Goal: Task Accomplishment & Management: Manage account settings

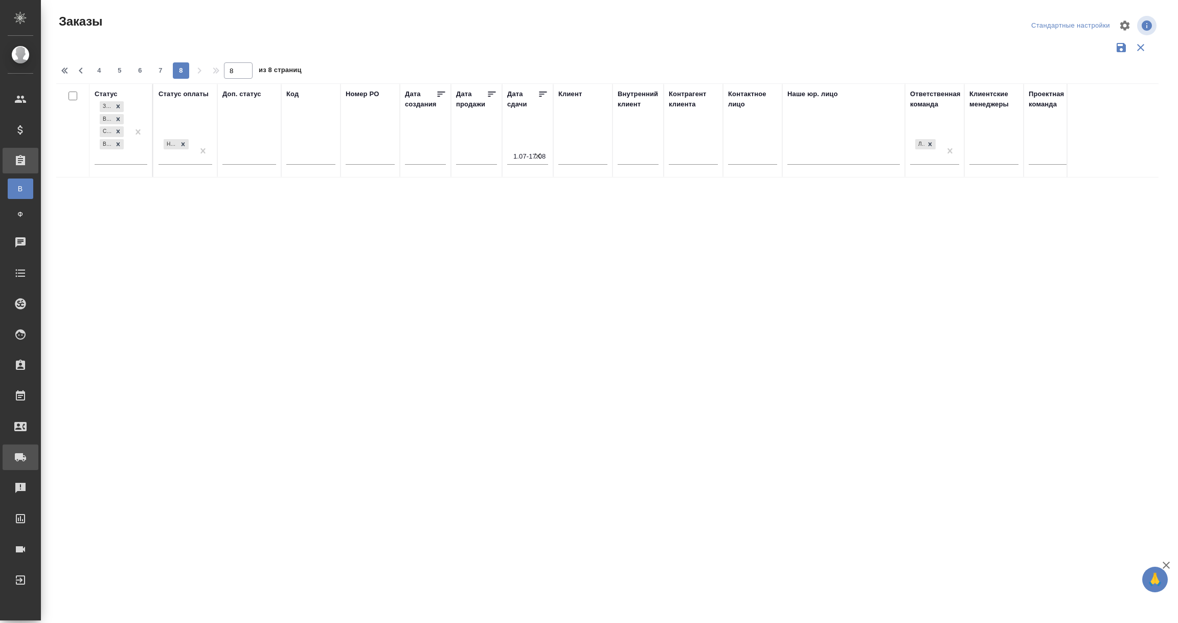
click at [20, 458] on div "Заявки на доставку" at bounding box center [8, 456] width 26 height 15
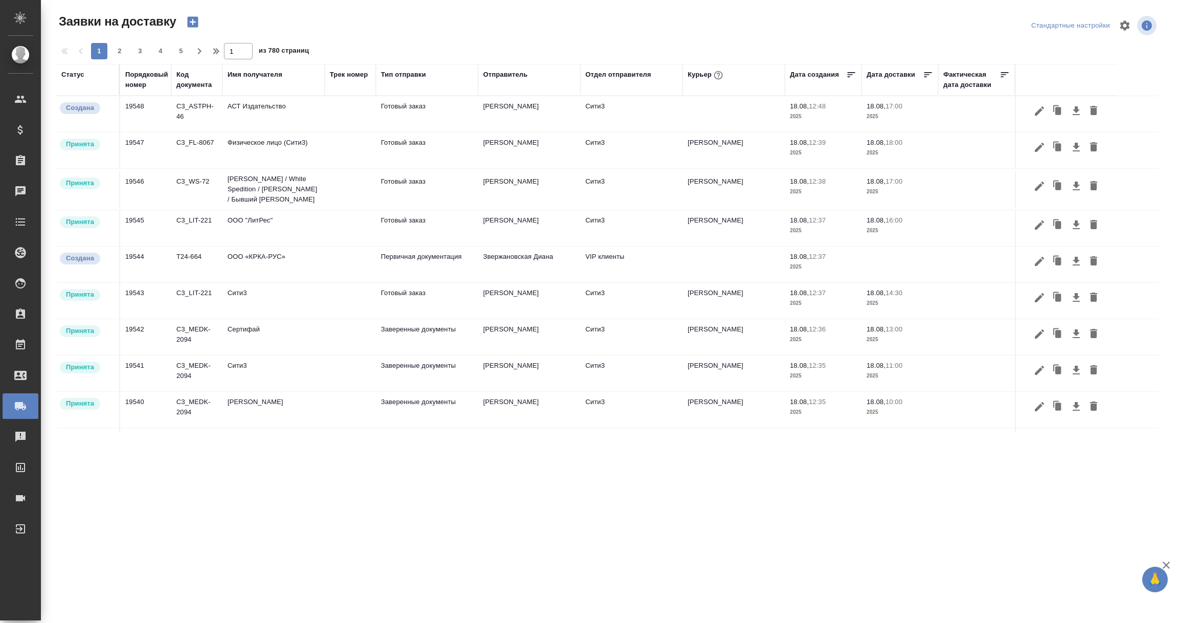
click at [247, 75] on div "Имя получателя" at bounding box center [254, 75] width 55 height 10
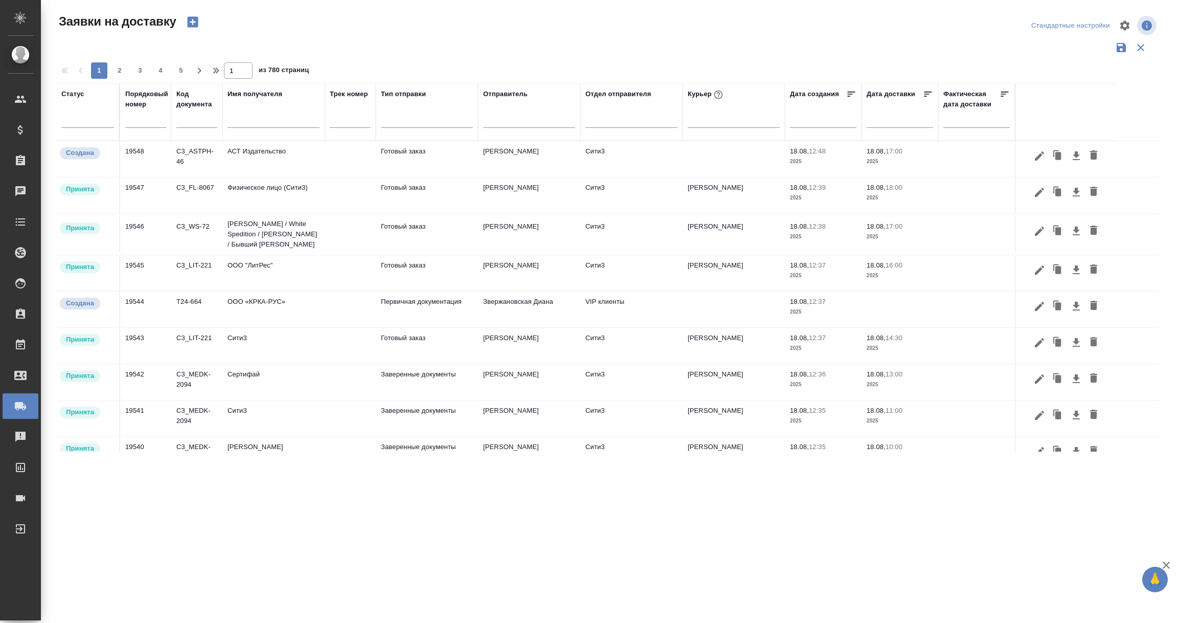
click at [248, 127] on input "text" at bounding box center [273, 121] width 92 height 13
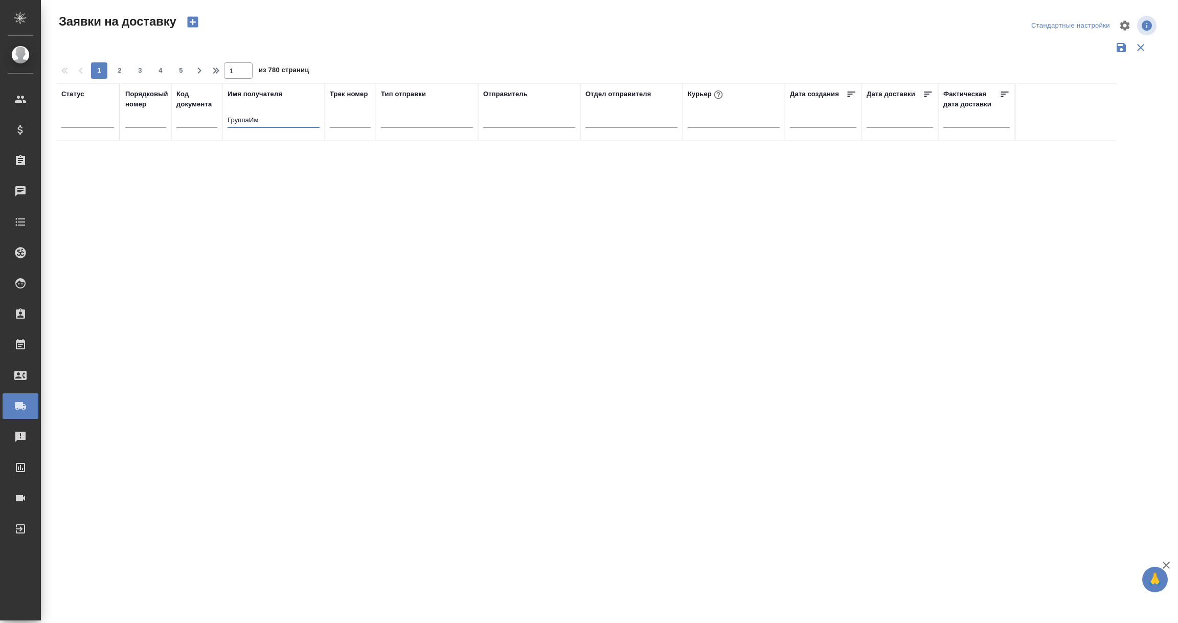
click at [247, 121] on input "ГруппаИм" at bounding box center [273, 121] width 92 height 13
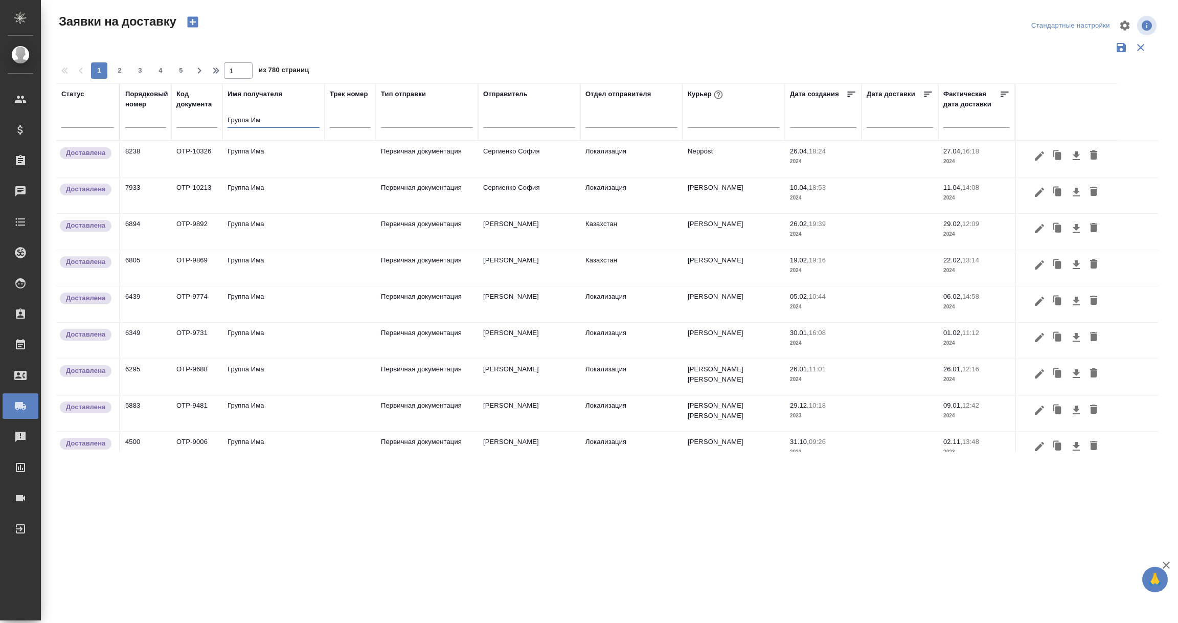
type input "Группа Им"
click at [142, 152] on td "8238" at bounding box center [145, 159] width 51 height 36
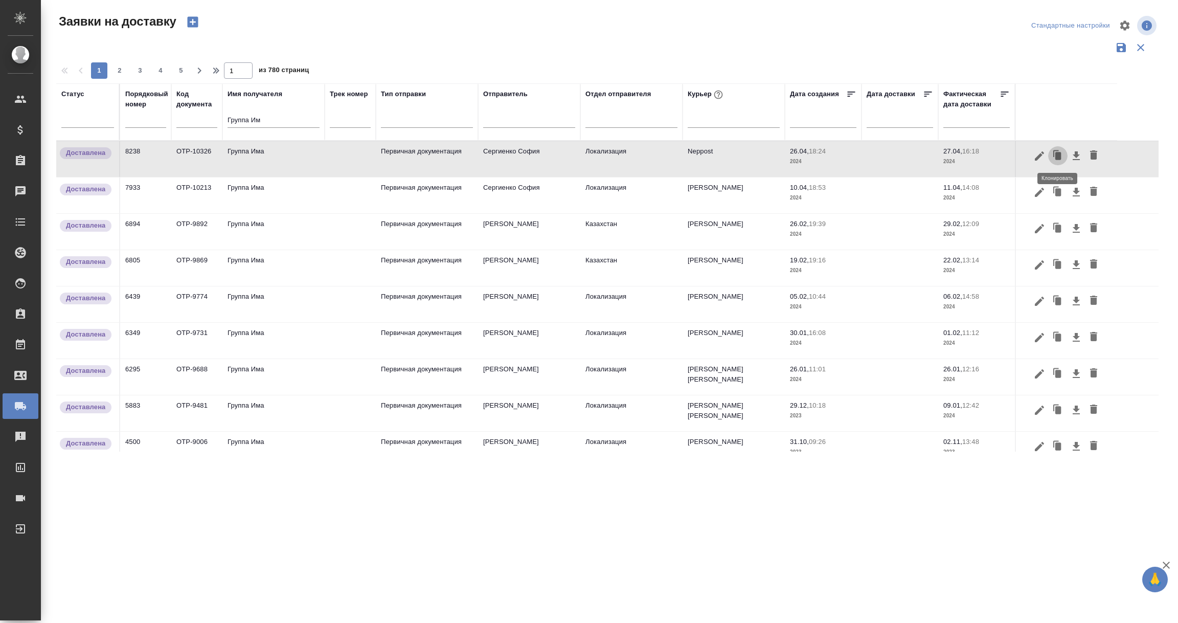
click at [1054, 155] on icon "button" at bounding box center [1057, 156] width 14 height 14
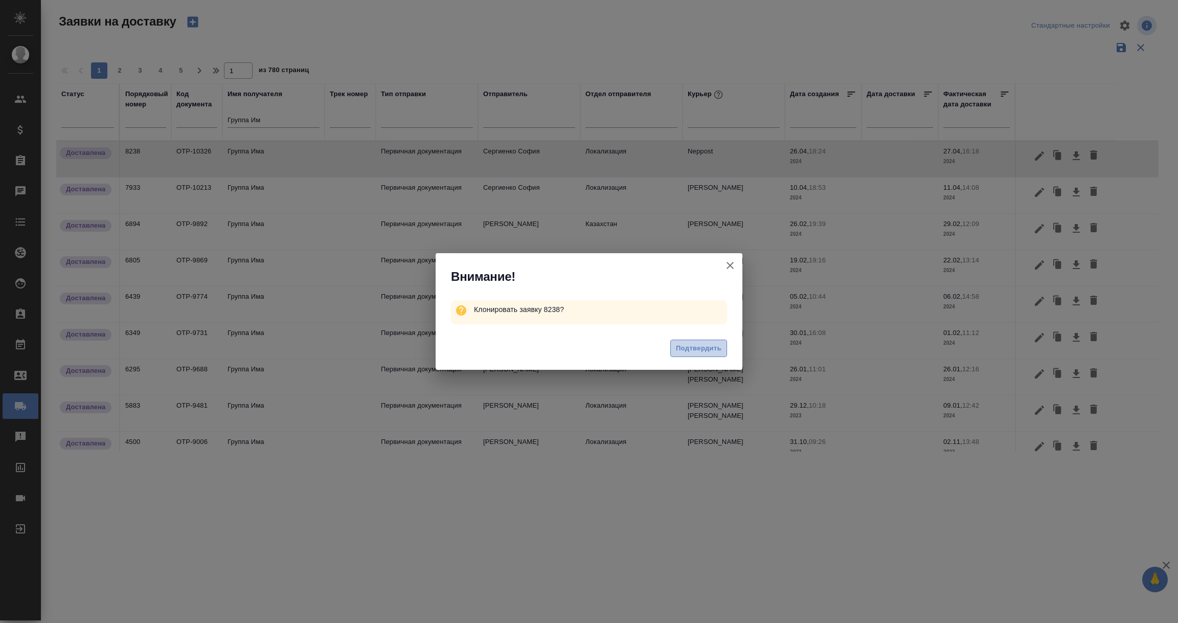
click at [704, 350] on span "Подтвердить" at bounding box center [698, 348] width 45 height 12
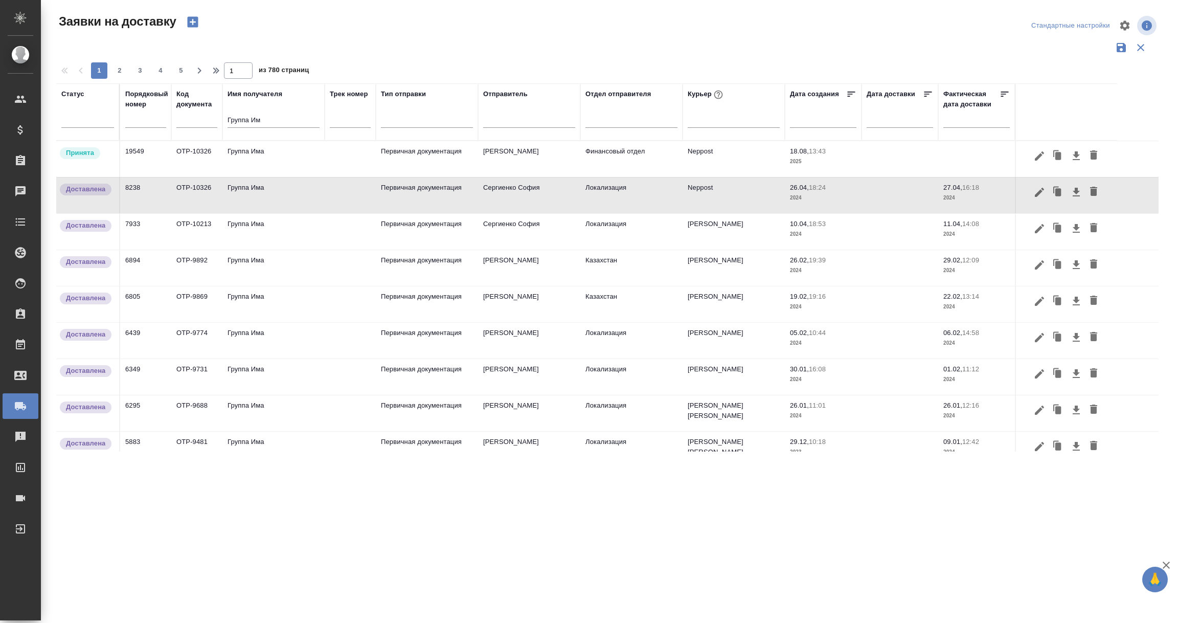
click at [95, 162] on td "Принята" at bounding box center [88, 159] width 64 height 36
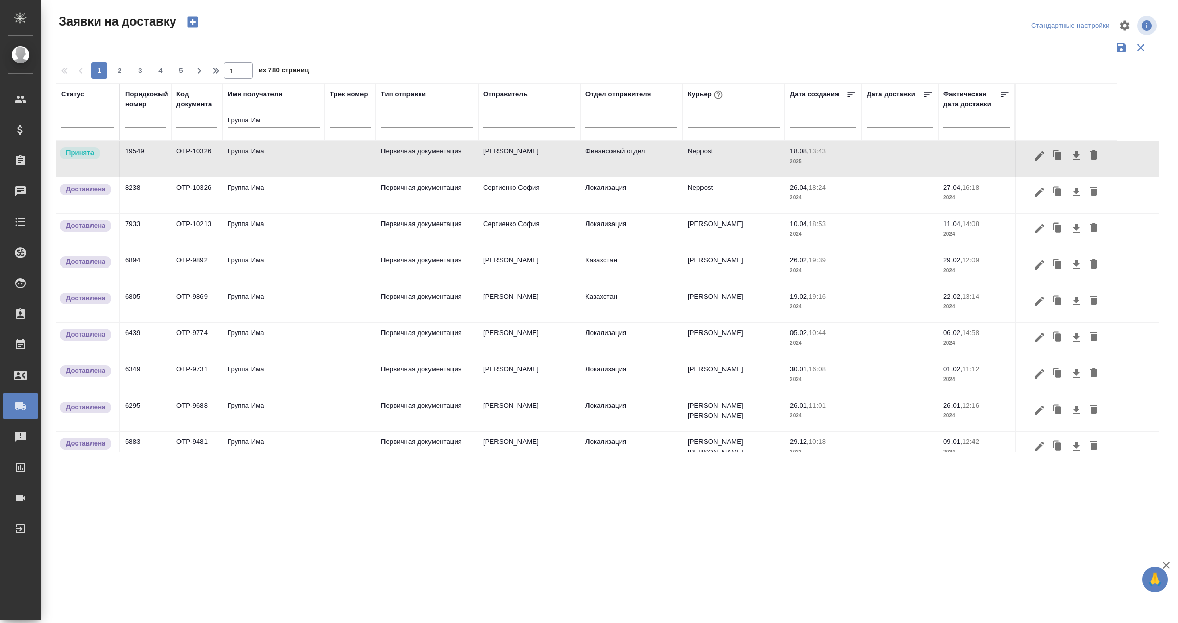
click at [95, 162] on td "Принята" at bounding box center [88, 159] width 64 height 36
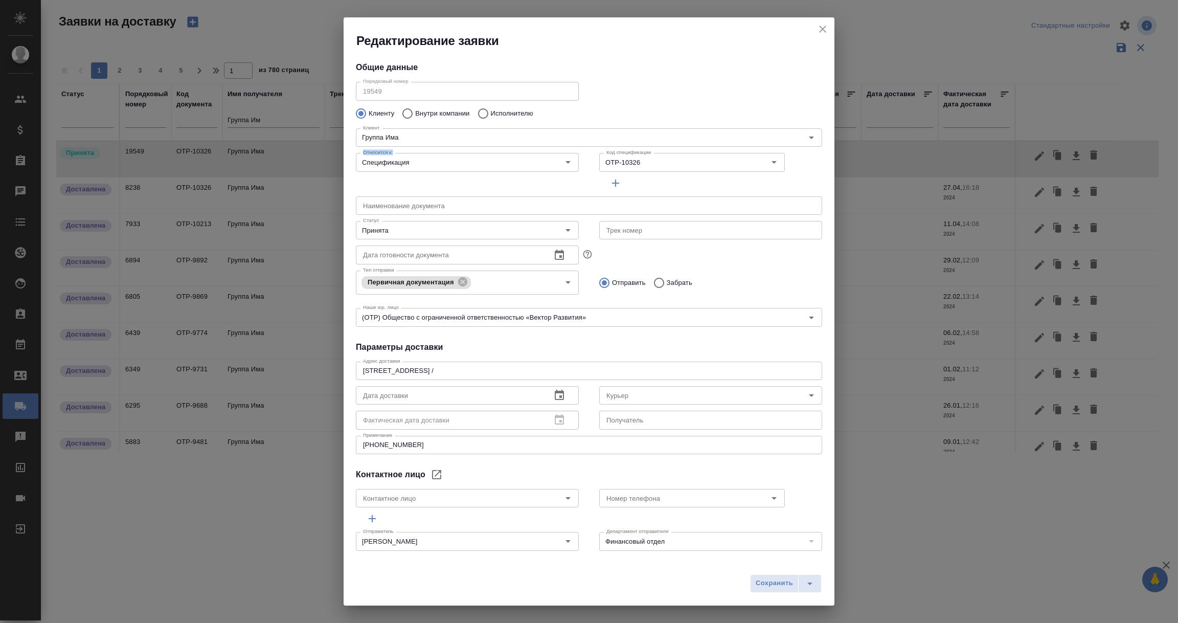
type input "Neppost"
type input "[PERSON_NAME]"
click at [756, 164] on icon "Очистить" at bounding box center [761, 162] width 10 height 10
click at [636, 162] on input "Код спецификации" at bounding box center [667, 162] width 130 height 12
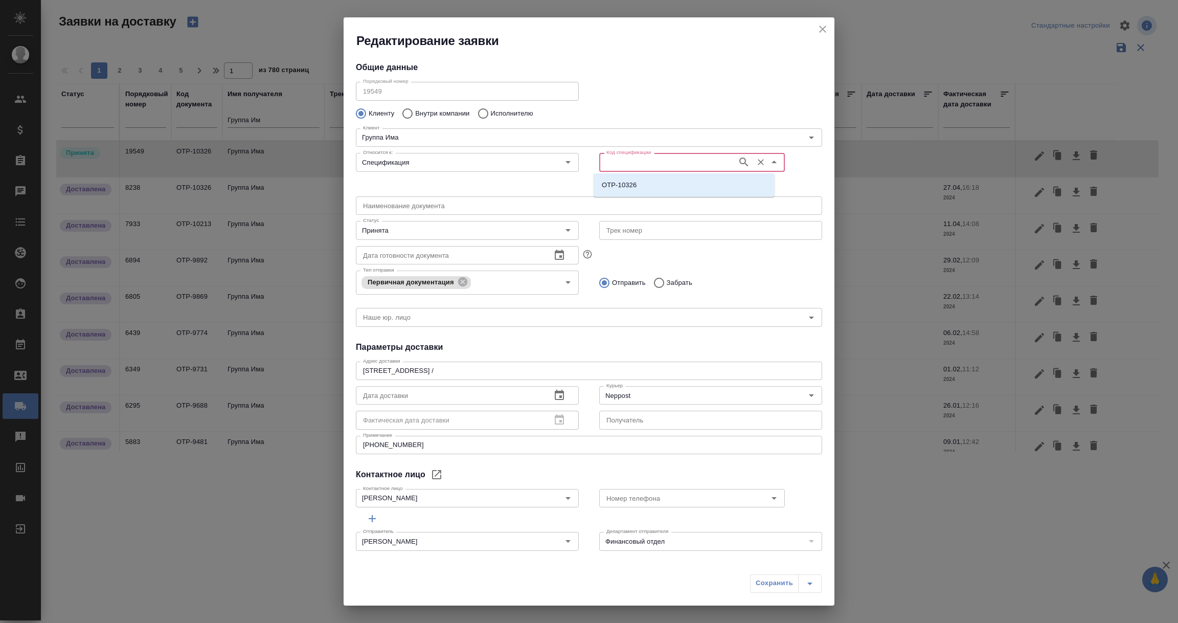
paste input "OTP-13029"
type input "OTP-13029"
click at [738, 160] on icon "button" at bounding box center [744, 162] width 12 height 12
click at [632, 191] on li "OTP-13029" at bounding box center [683, 185] width 181 height 18
type input "OTP-13029"
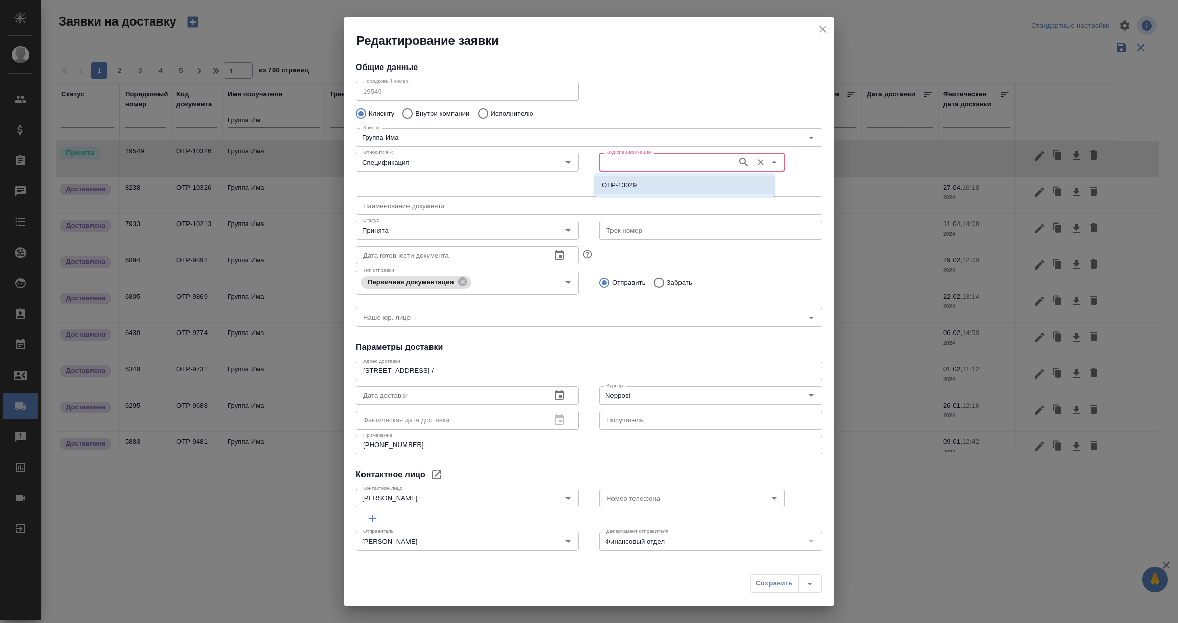
type input "(OTP) Общество с ограниченной ответственностью «Вектор Развития»"
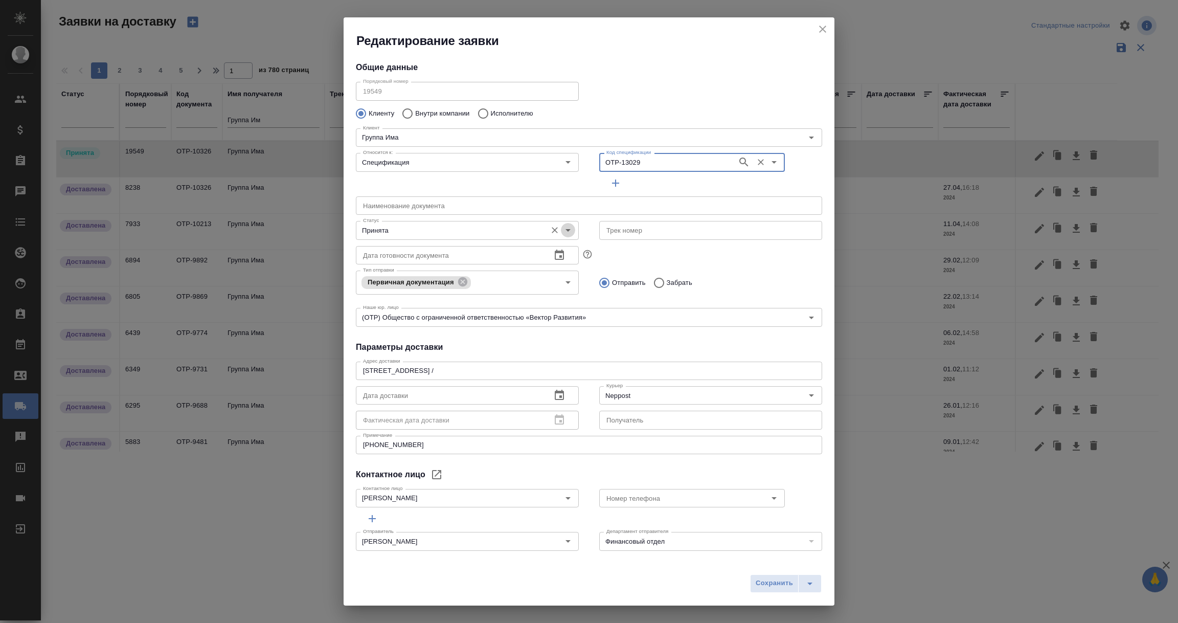
click at [568, 229] on button "Open" at bounding box center [568, 230] width 14 height 14
type input "OTP-13029"
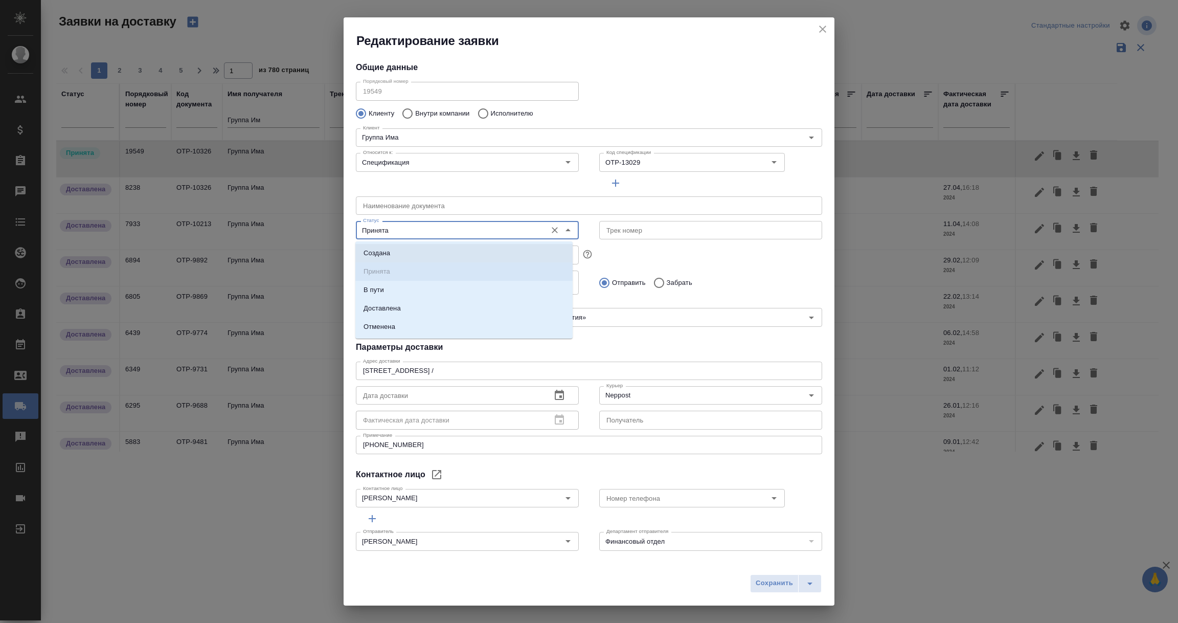
click at [409, 255] on li "Создана" at bounding box center [463, 253] width 217 height 18
type input "Создана"
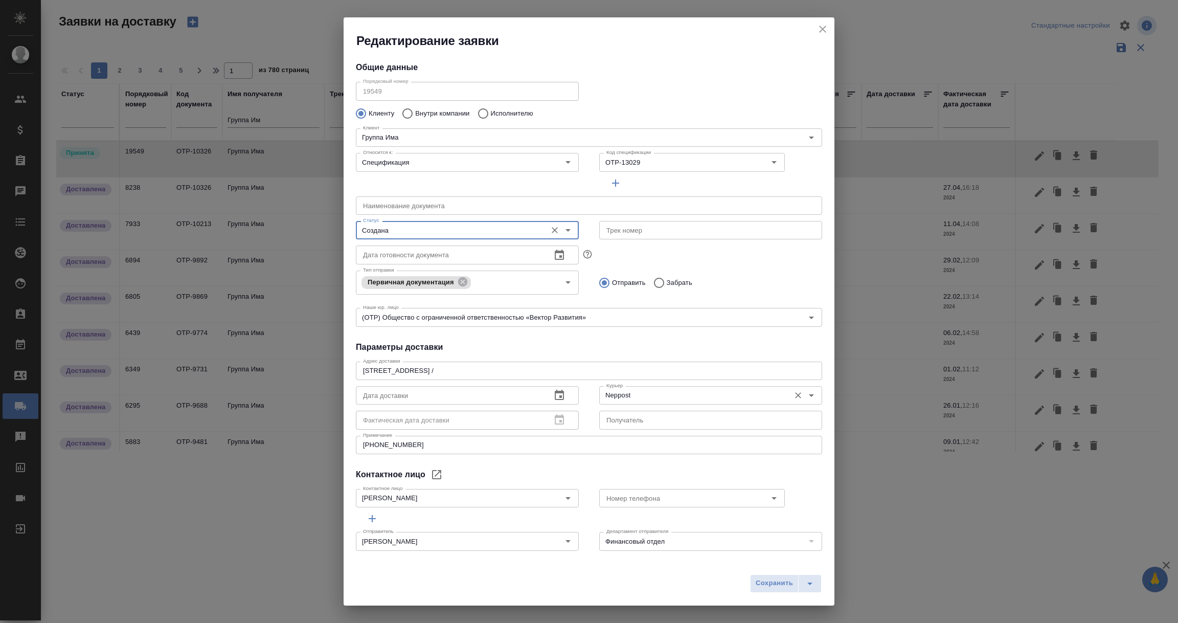
click at [793, 395] on icon "Очистить" at bounding box center [798, 395] width 10 height 10
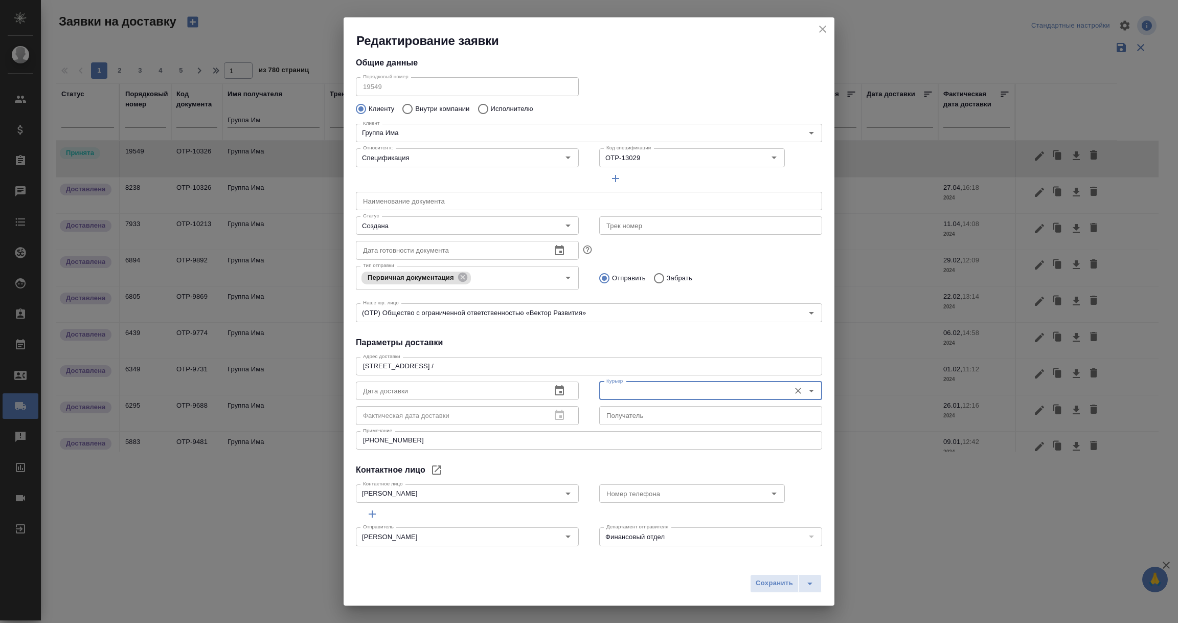
scroll to position [6, 0]
click at [565, 535] on icon "Open" at bounding box center [568, 535] width 12 height 12
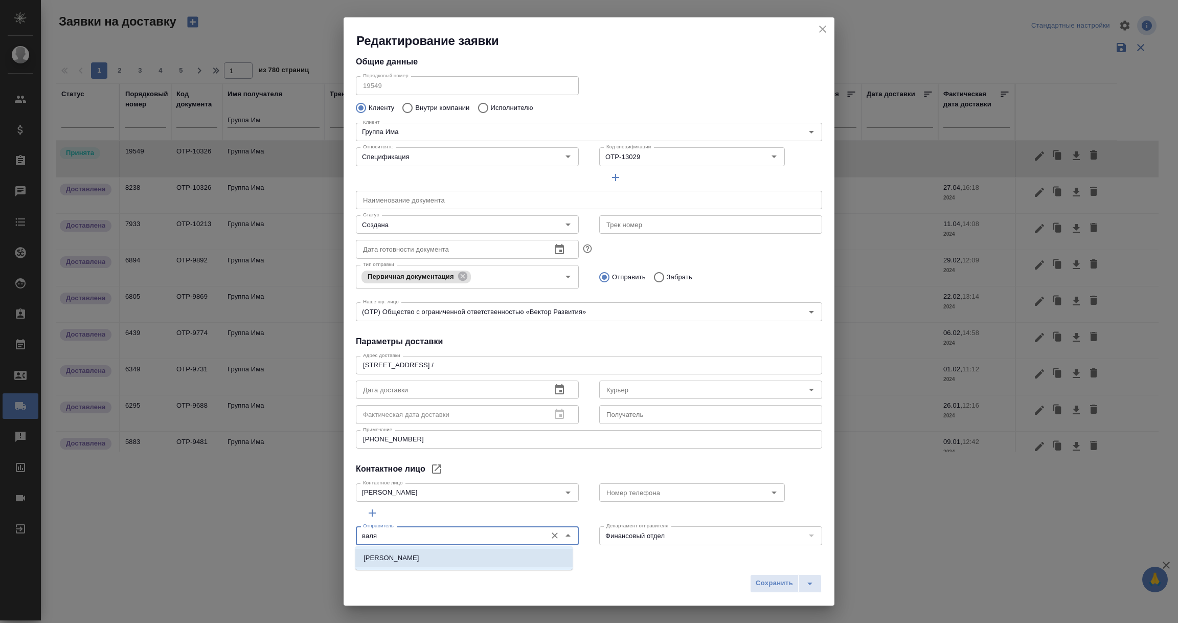
click at [489, 559] on li "[PERSON_NAME]" at bounding box center [463, 557] width 217 height 18
type input "[PERSON_NAME]"
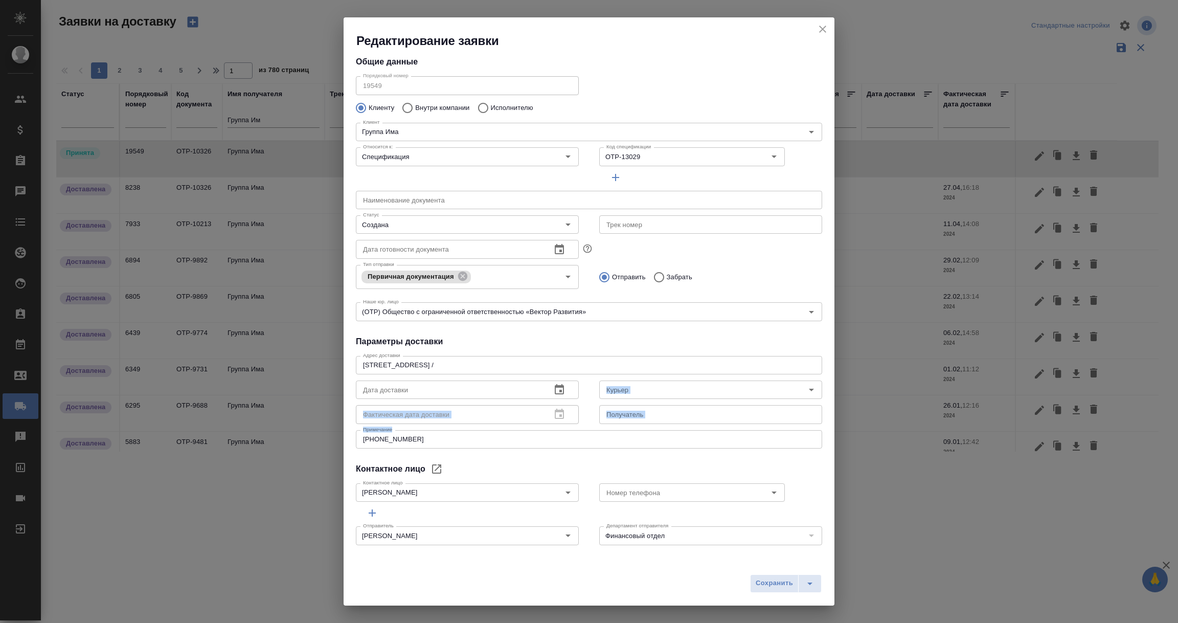
drag, startPoint x: 444, startPoint y: 433, endPoint x: 299, endPoint y: 433, distance: 145.7
click at [299, 433] on div "Редактирование заявки Общие данные Порядковый номер 19549 Порядковый номер Клие…" at bounding box center [589, 311] width 1178 height 623
click at [449, 441] on textarea "[PHONE_NUMBER]" at bounding box center [589, 439] width 452 height 8
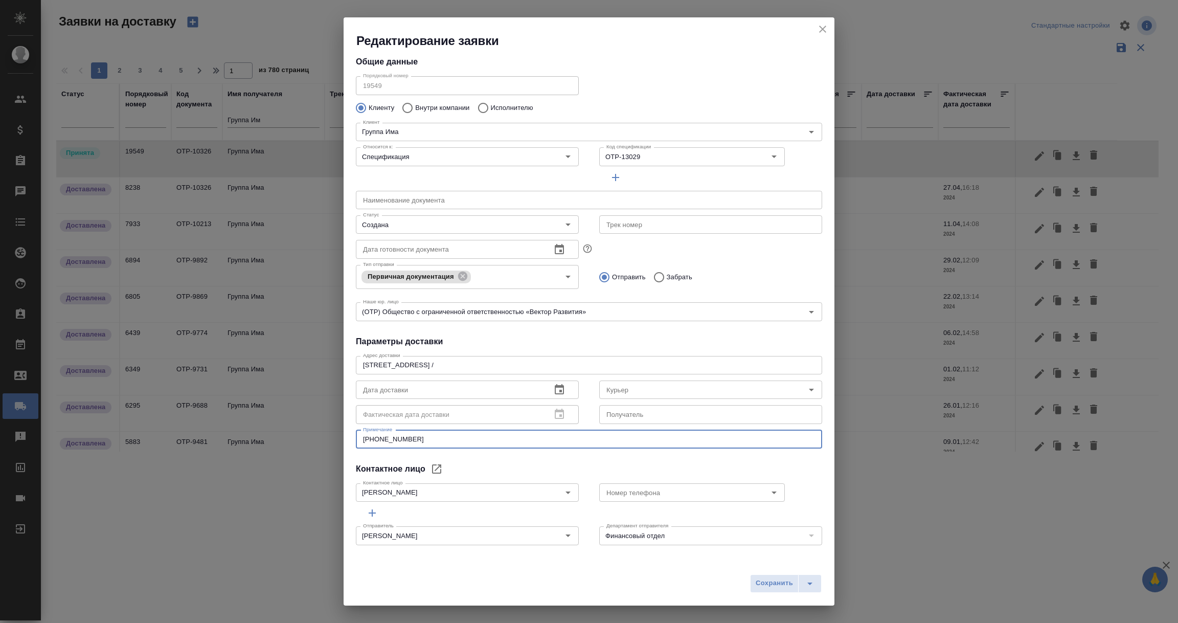
drag, startPoint x: 425, startPoint y: 439, endPoint x: 351, endPoint y: 439, distance: 74.1
click at [351, 439] on div "Общие данные Порядковый номер 19549 Порядковый номер Клиенту Внутри компании Ис…" at bounding box center [589, 303] width 491 height 508
click at [493, 465] on div "Контактное лицо" at bounding box center [589, 469] width 466 height 12
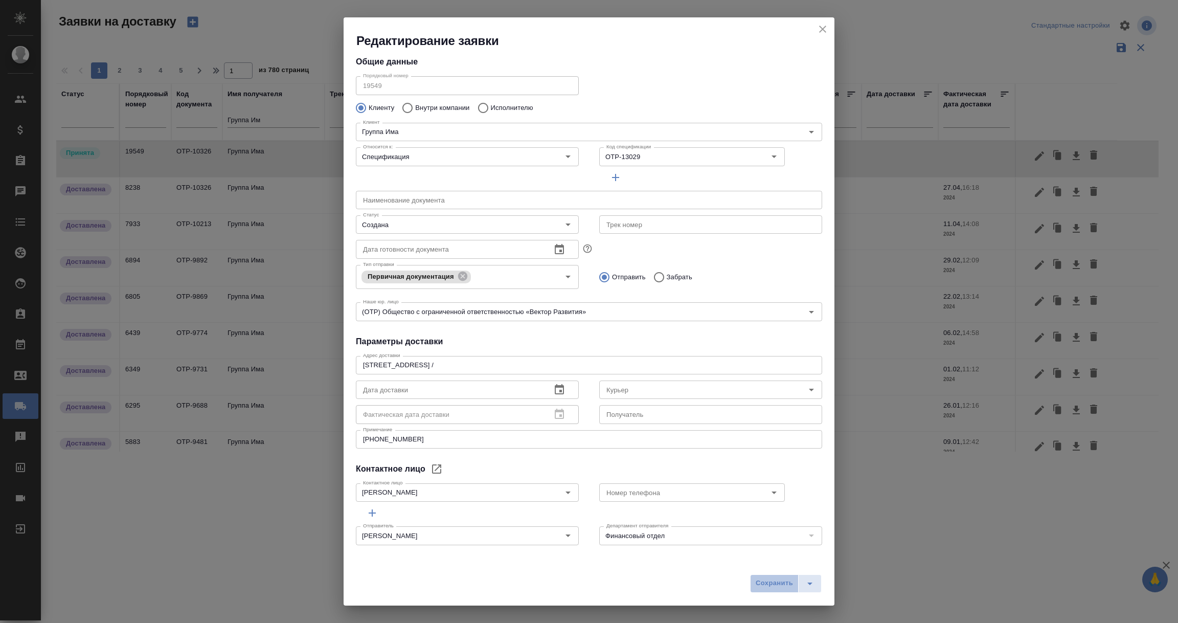
click at [774, 586] on span "Сохранить" at bounding box center [774, 583] width 37 height 12
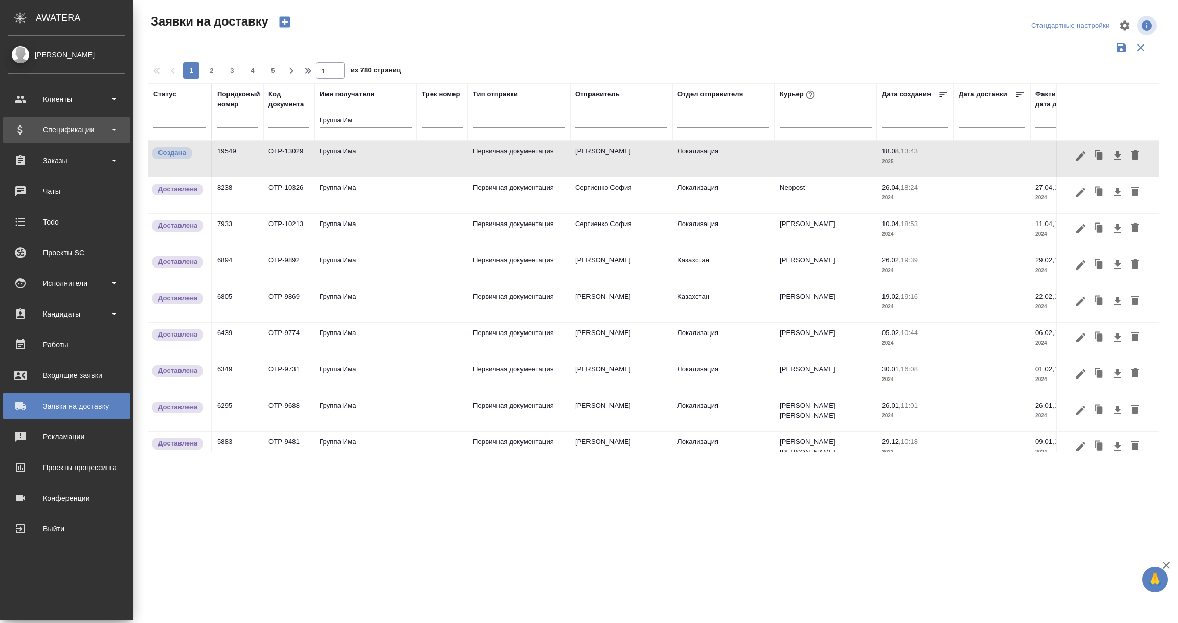
click at [65, 128] on div "Спецификации" at bounding box center [67, 129] width 118 height 15
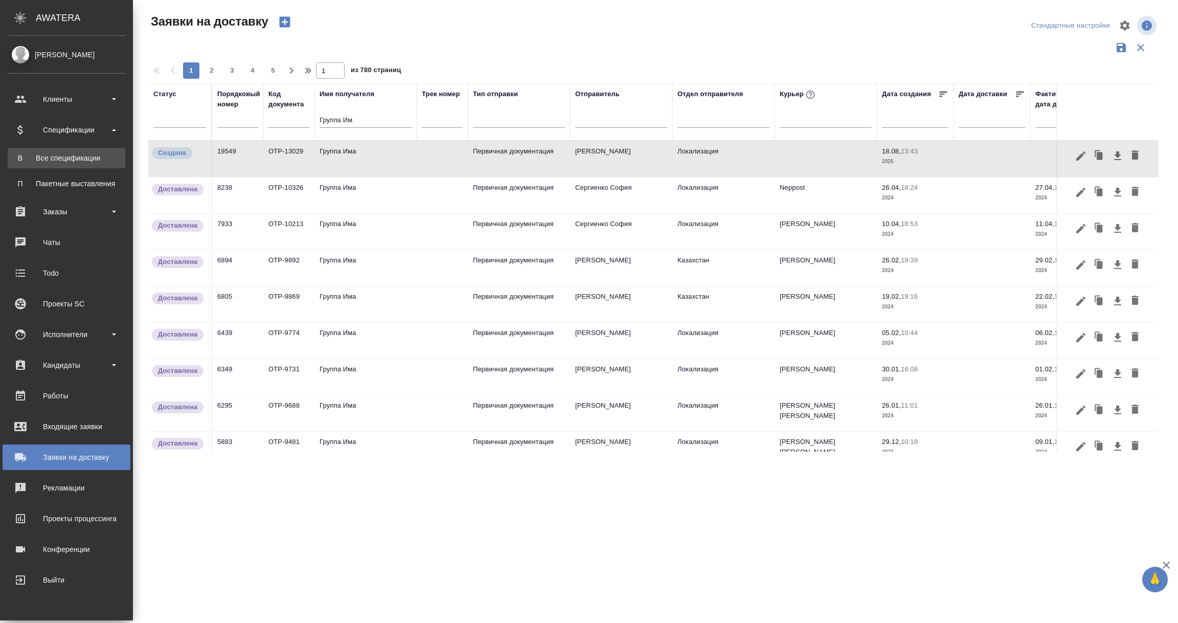
click at [56, 158] on div "Все спецификации" at bounding box center [66, 158] width 107 height 10
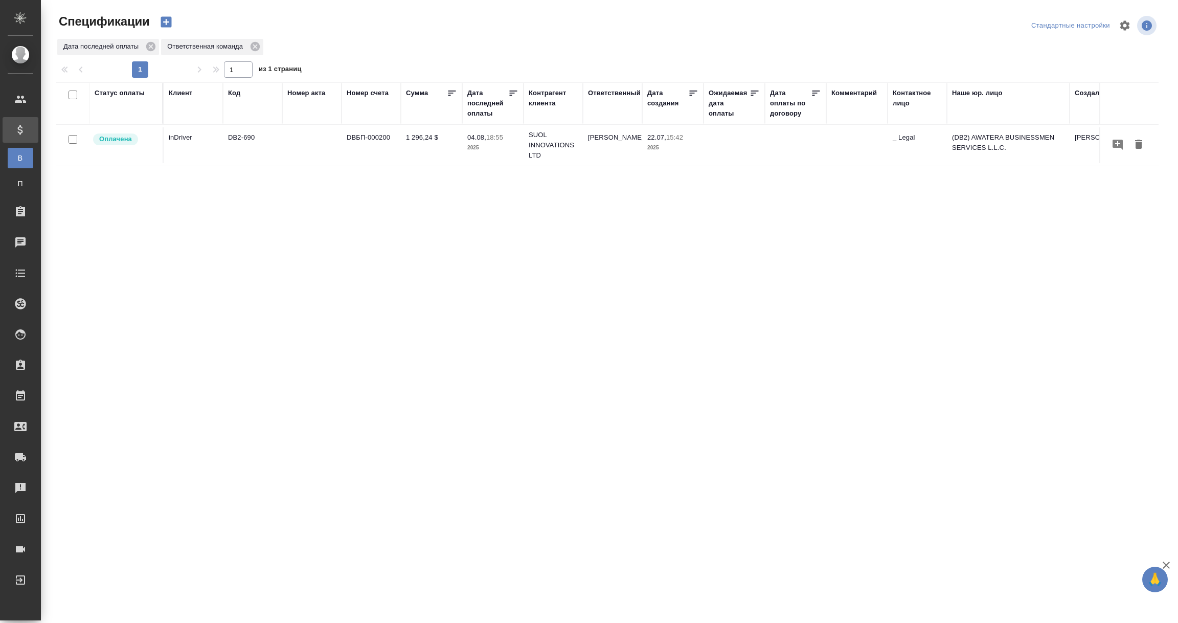
click at [471, 111] on div "Дата последней оплаты" at bounding box center [487, 103] width 41 height 31
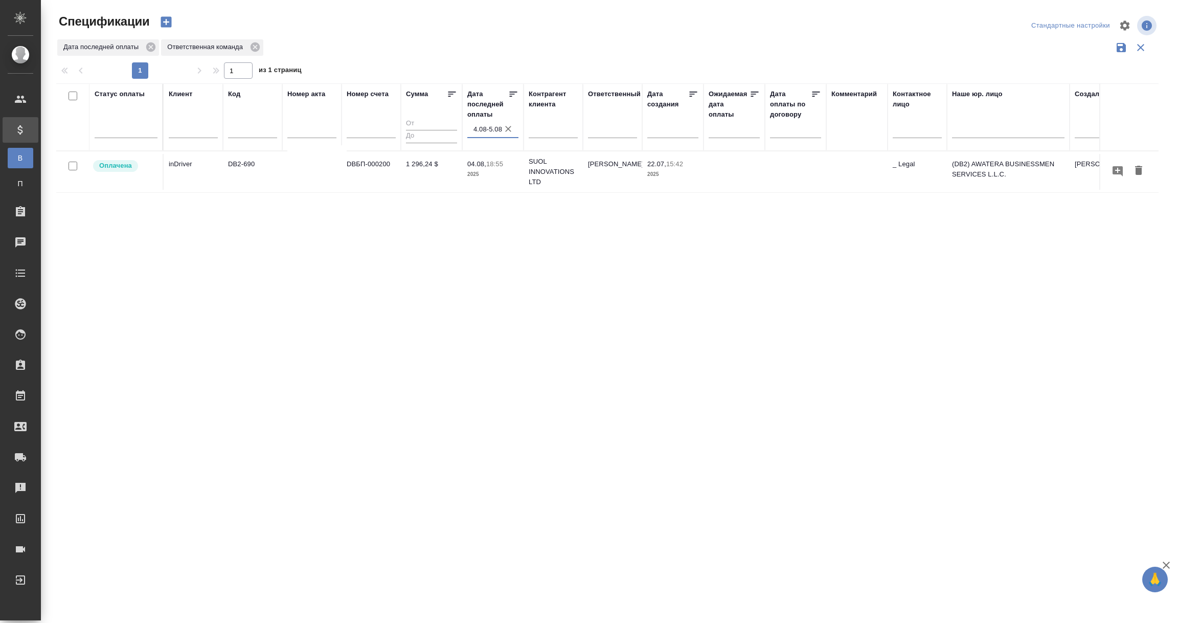
click at [483, 127] on input "4.08-5.08" at bounding box center [495, 129] width 45 height 14
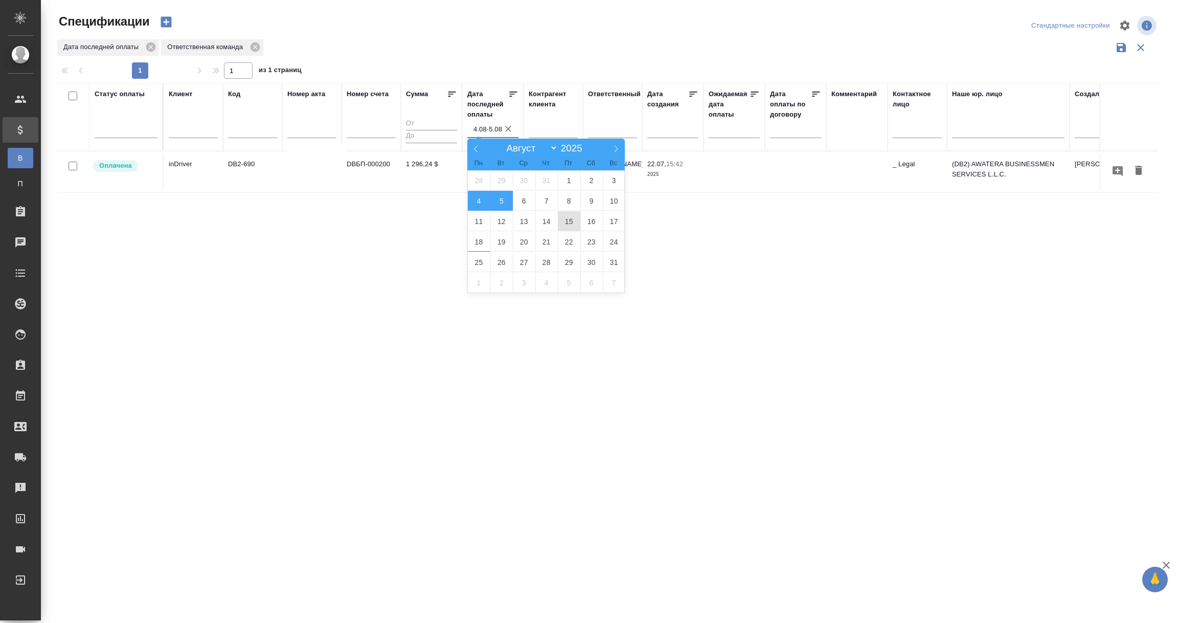
click at [563, 219] on span "15" at bounding box center [569, 221] width 22 height 20
click at [482, 246] on span "18" at bounding box center [479, 242] width 22 height 20
type div "[DATE]T21:00:00.000Z — [DATE]T21:00:00.000Z"
type input "15.08-18.08"
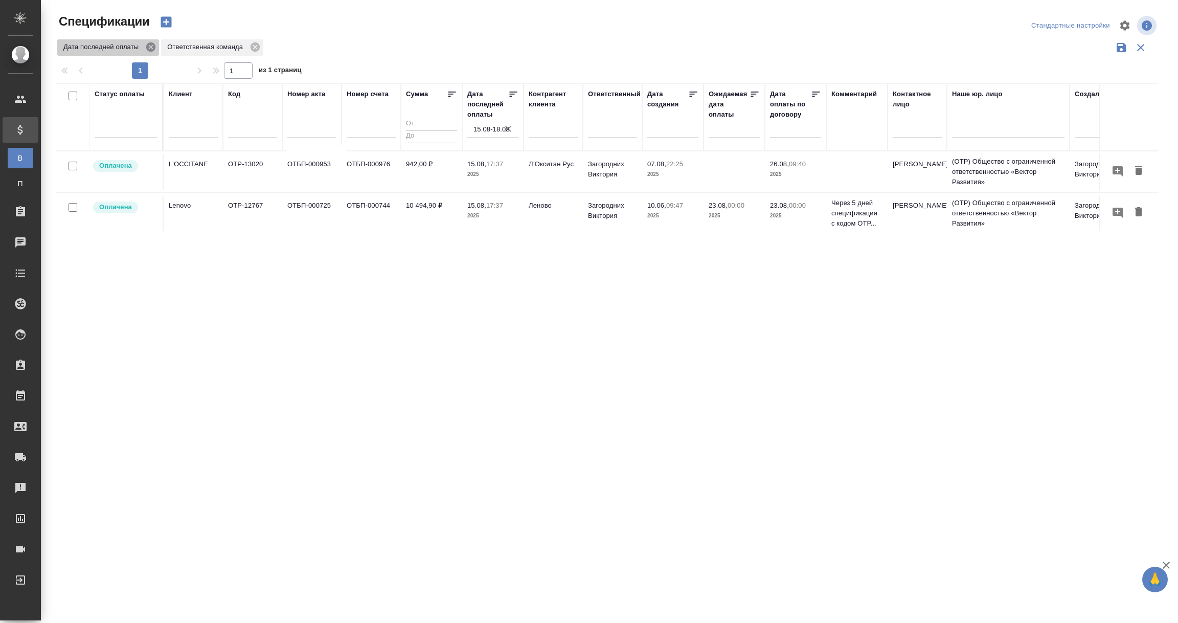
click at [149, 43] on icon at bounding box center [150, 46] width 9 height 9
select select "7"
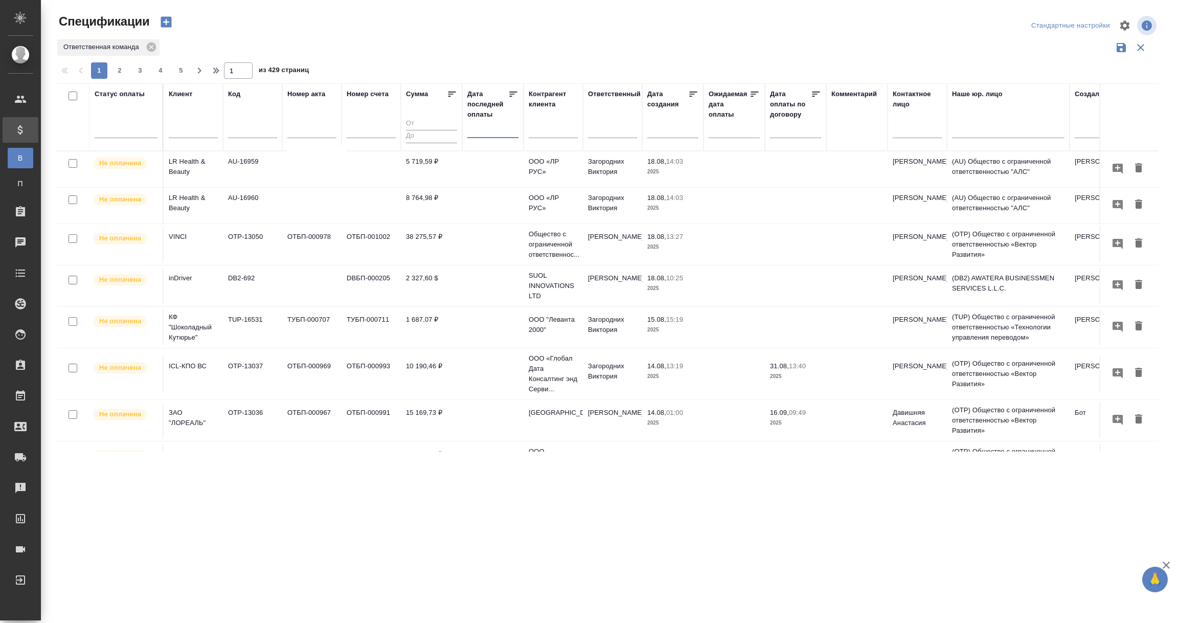
click at [490, 130] on input "text" at bounding box center [495, 129] width 45 height 14
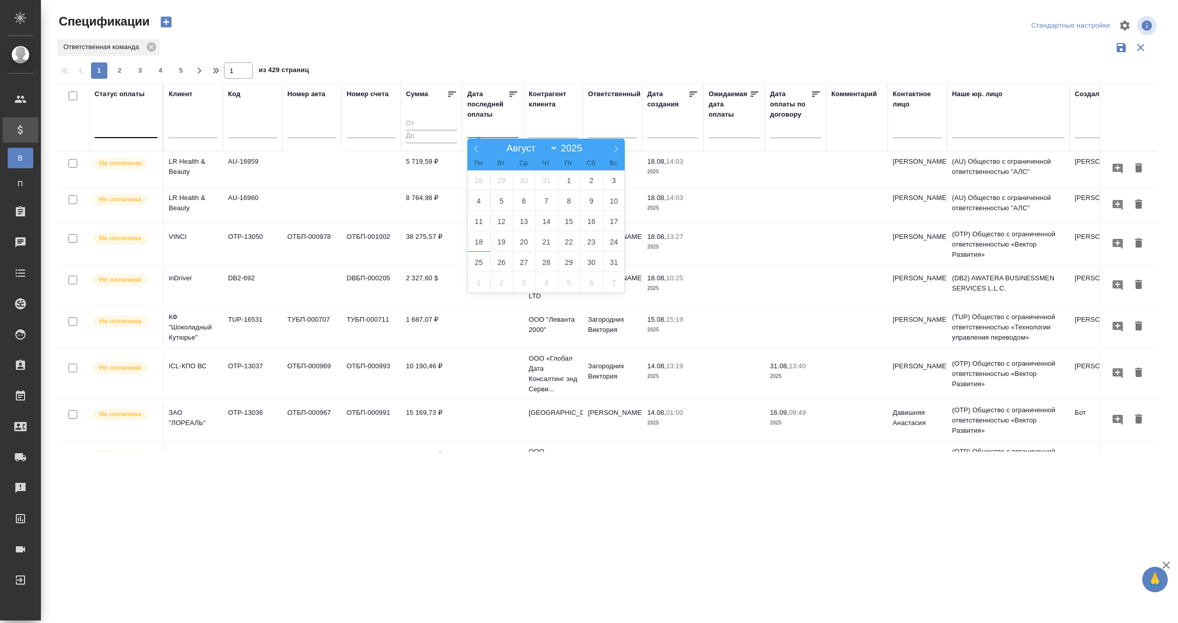
click at [121, 130] on div at bounding box center [126, 127] width 63 height 15
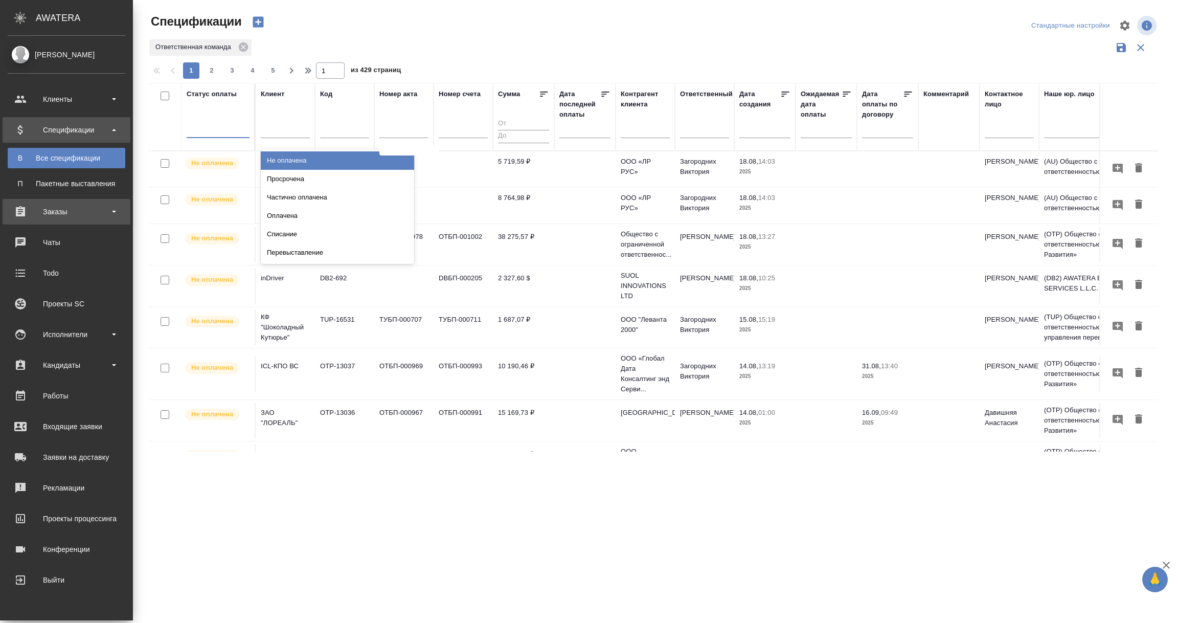
click at [58, 216] on div "Заказы" at bounding box center [67, 211] width 118 height 15
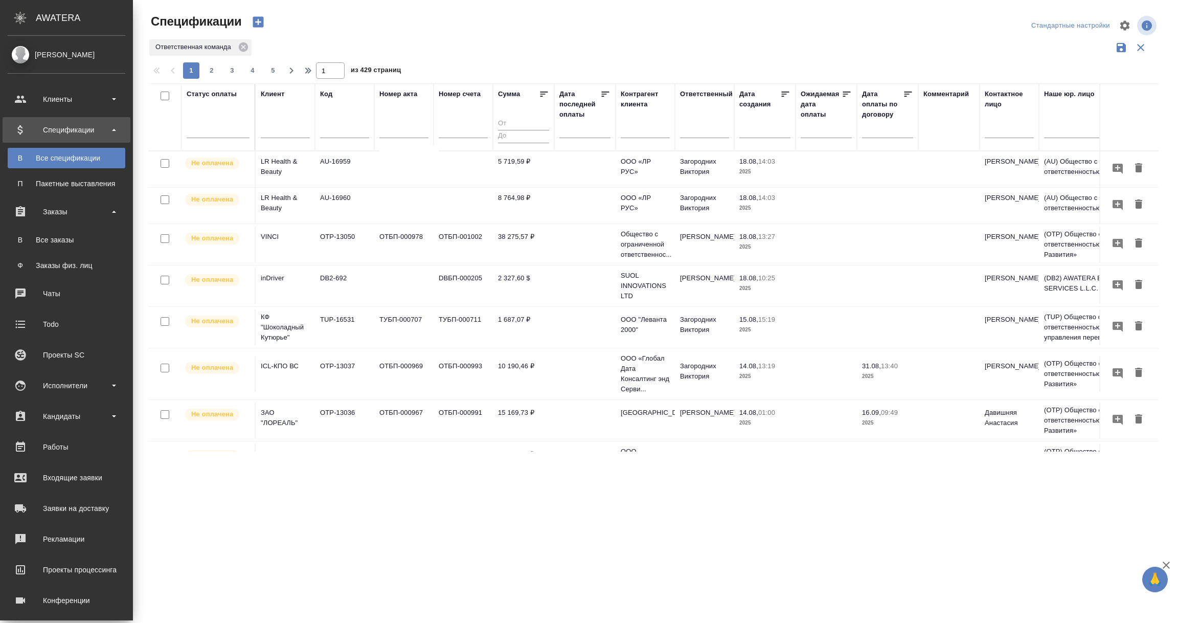
click at [50, 236] on div "Все заказы" at bounding box center [66, 240] width 107 height 10
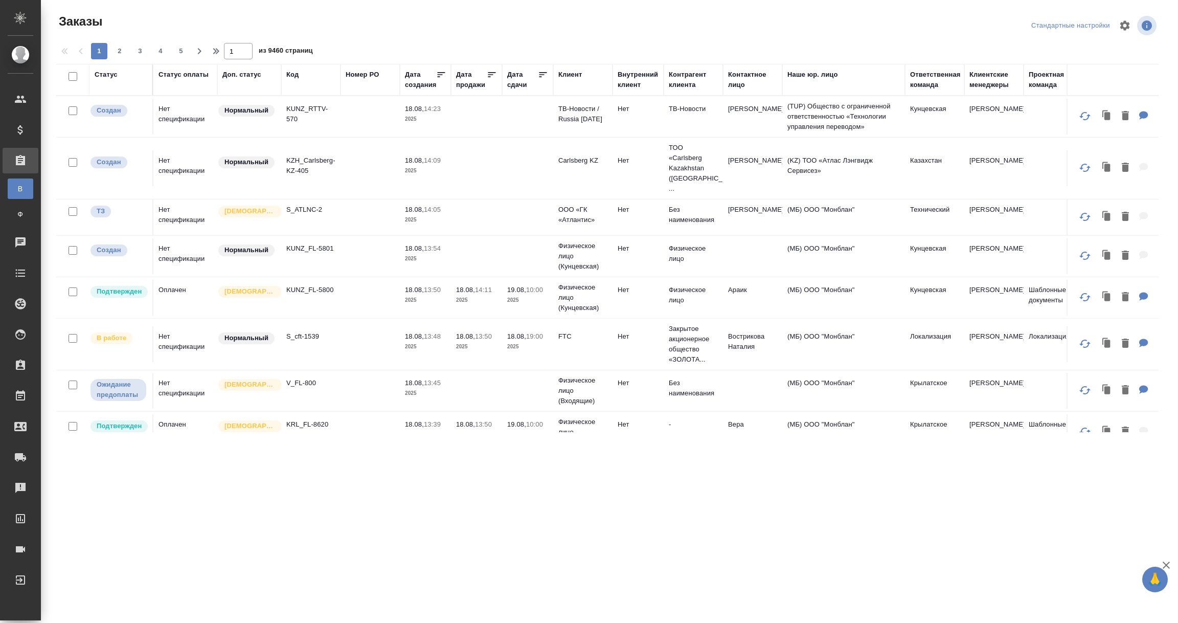
click at [108, 74] on div "Статус" at bounding box center [106, 75] width 23 height 10
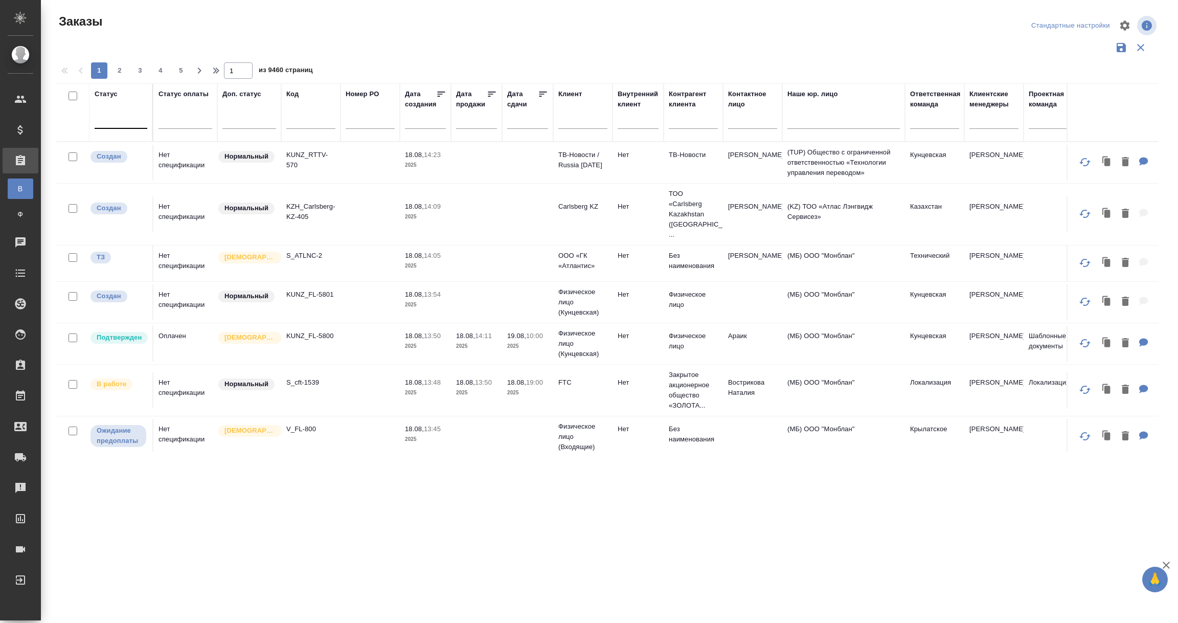
click at [105, 119] on div at bounding box center [121, 118] width 53 height 15
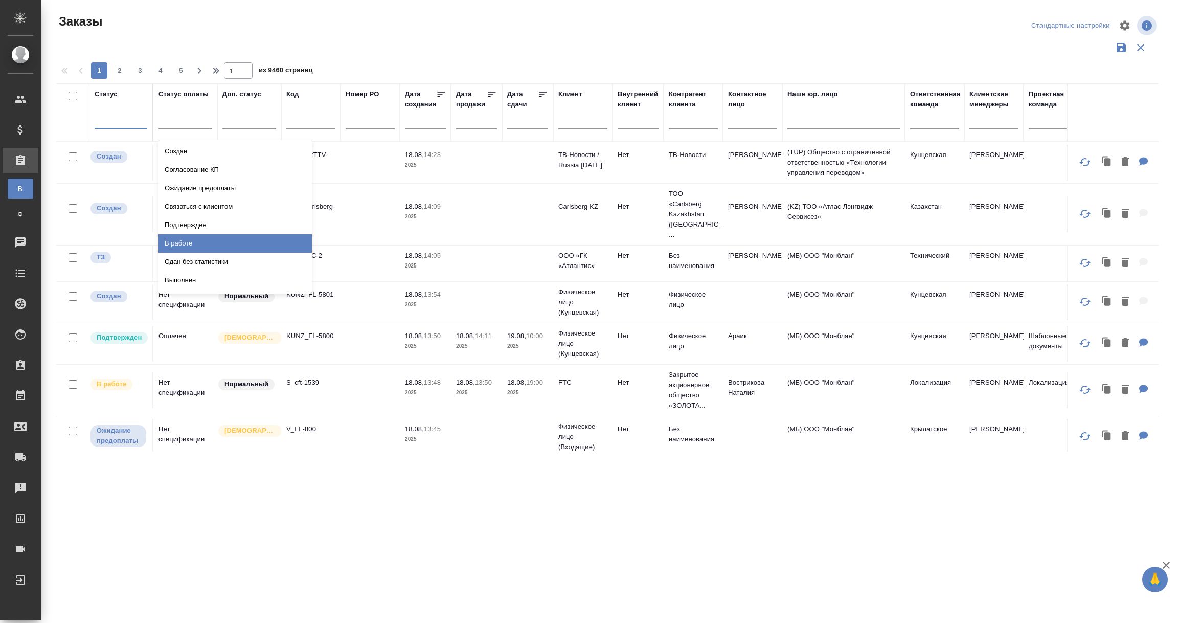
scroll to position [71, 0]
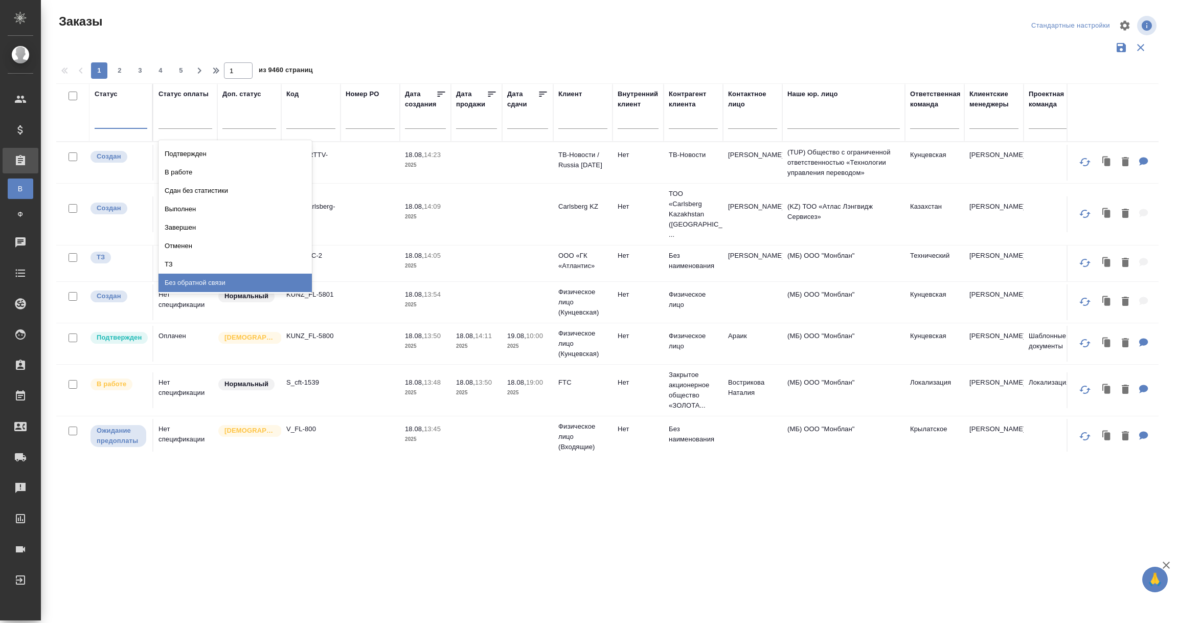
click at [227, 279] on div "Без обратной связи" at bounding box center [234, 282] width 153 height 18
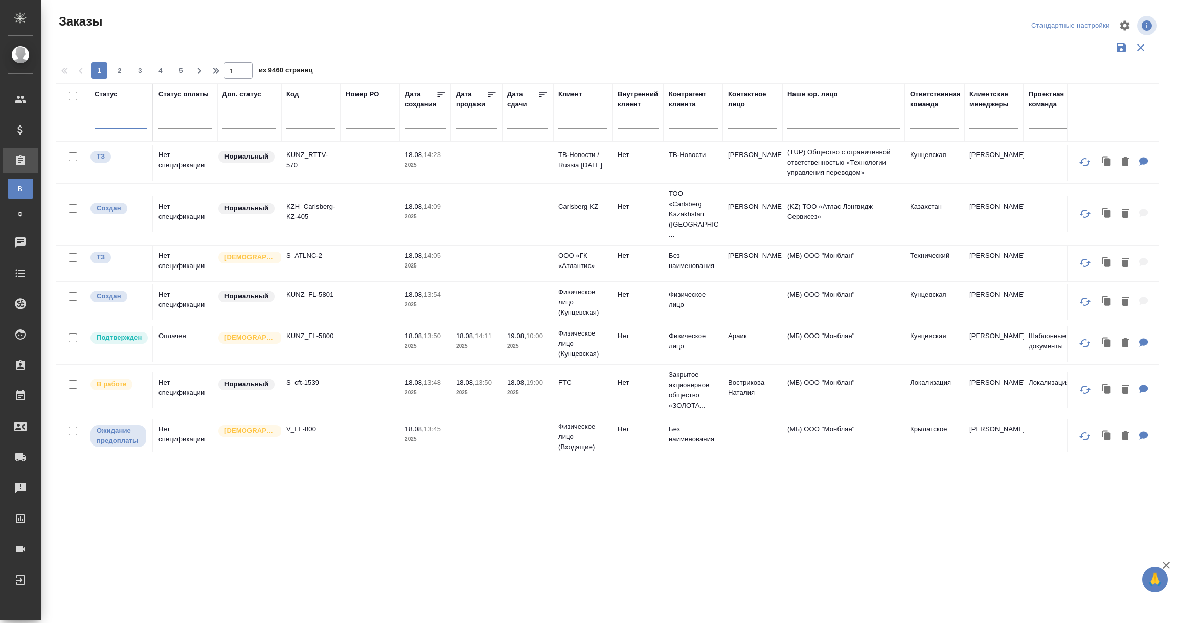
click at [117, 124] on div at bounding box center [121, 118] width 53 height 15
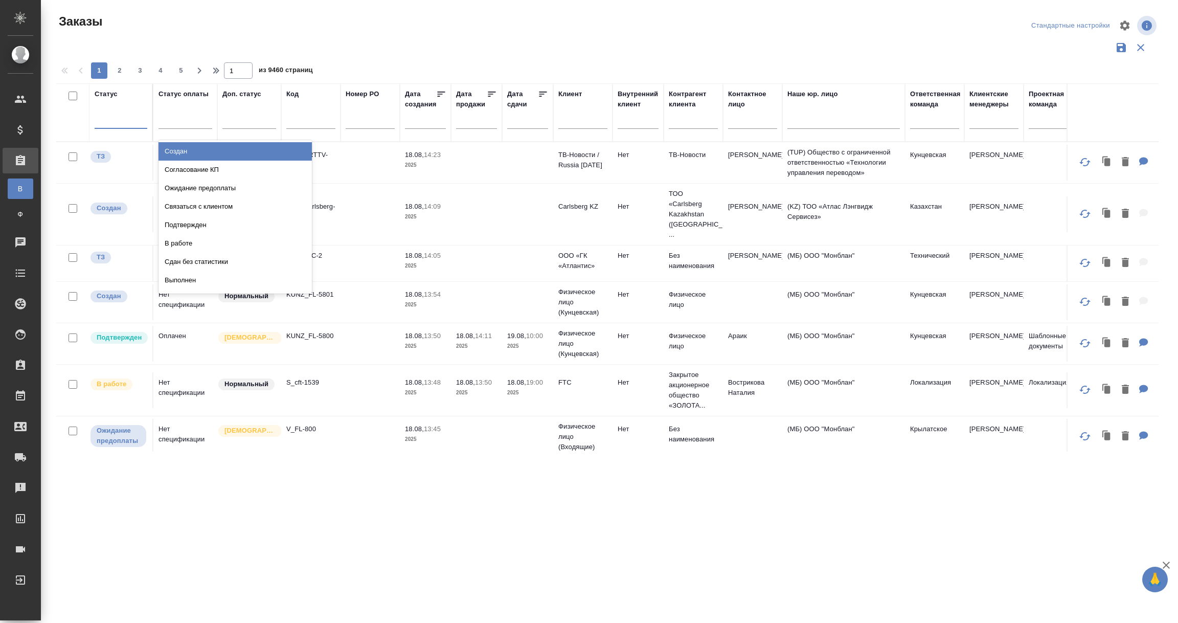
click at [177, 152] on div "Создан" at bounding box center [234, 151] width 153 height 18
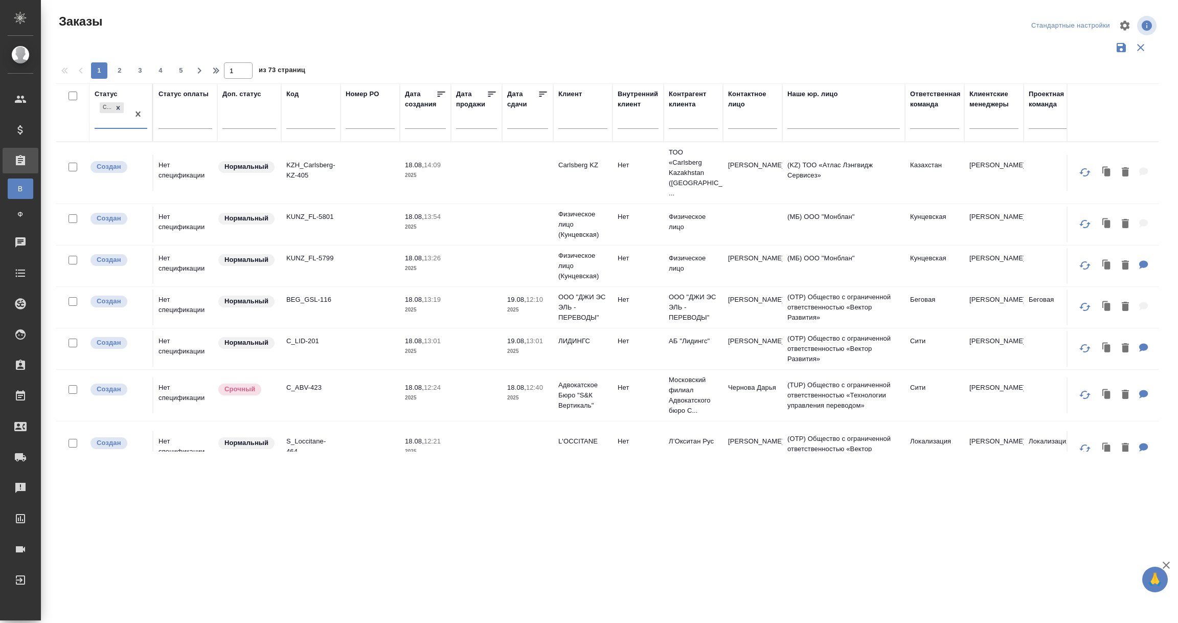
scroll to position [0, 227]
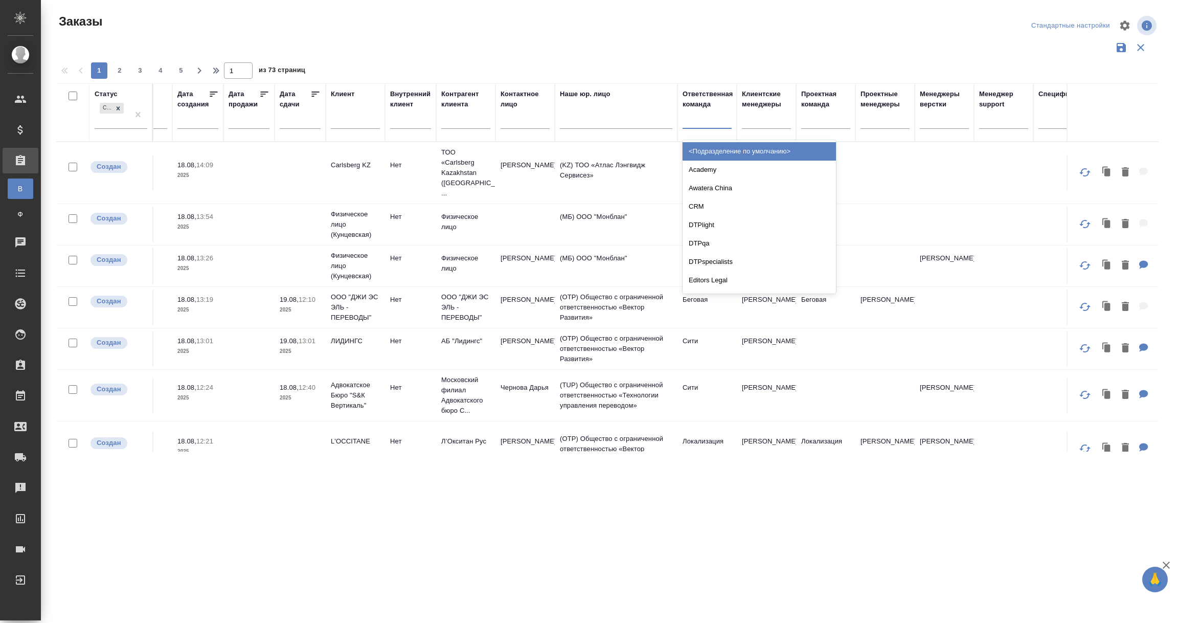
click at [692, 123] on div at bounding box center [706, 118] width 49 height 15
type input "лок"
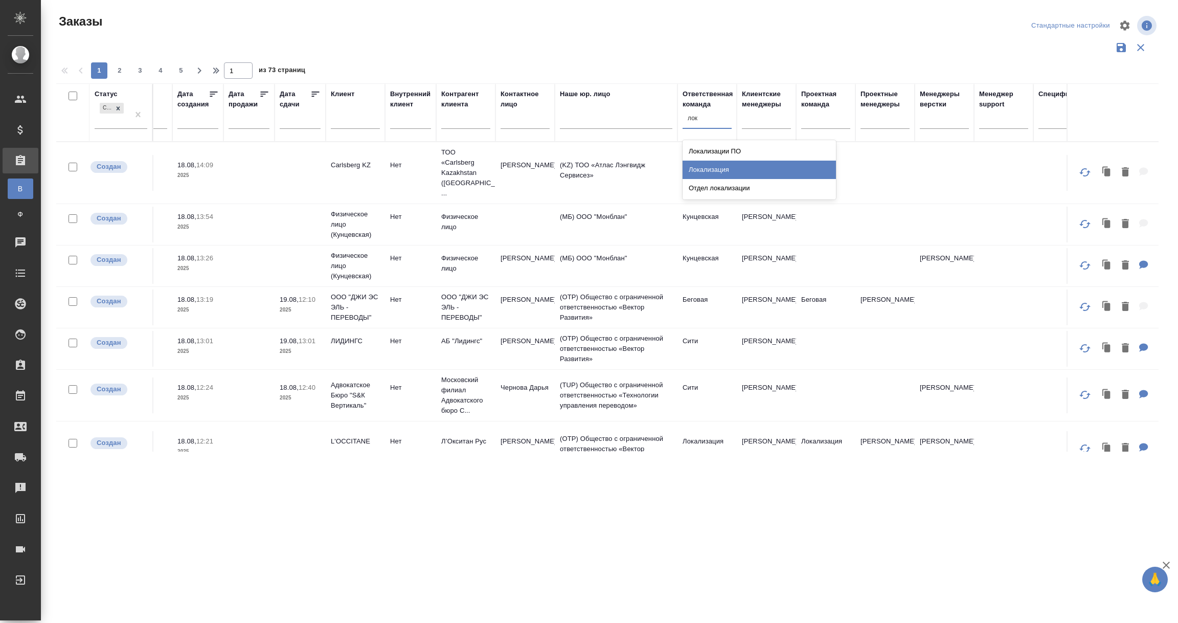
click at [704, 167] on div "Локализация" at bounding box center [758, 170] width 153 height 18
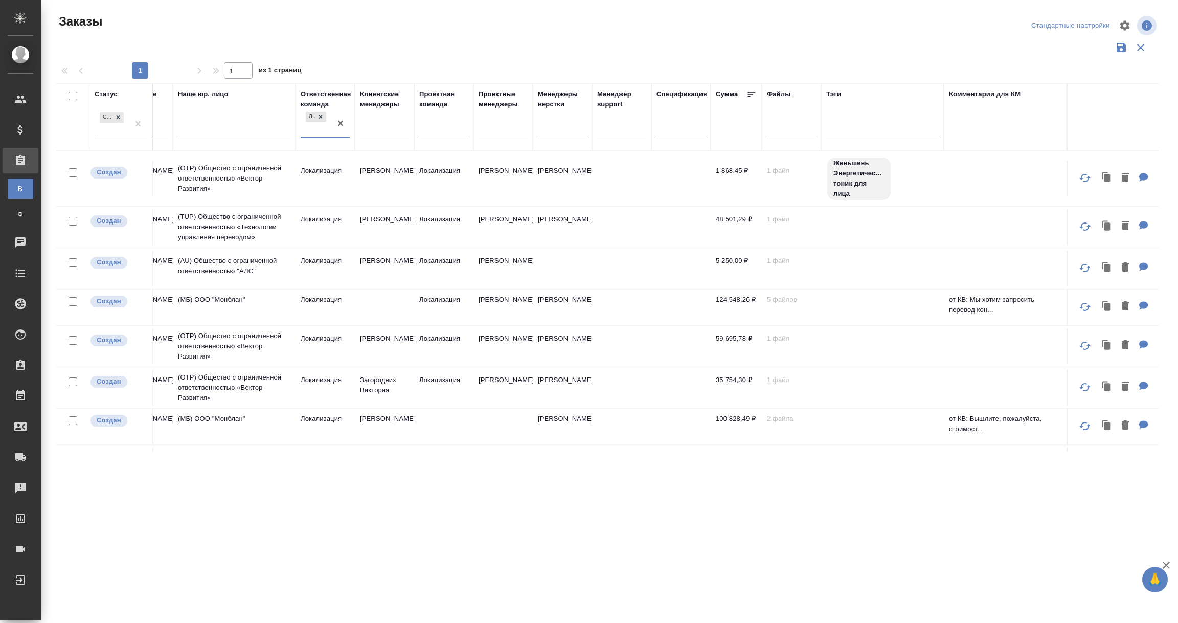
scroll to position [0, 0]
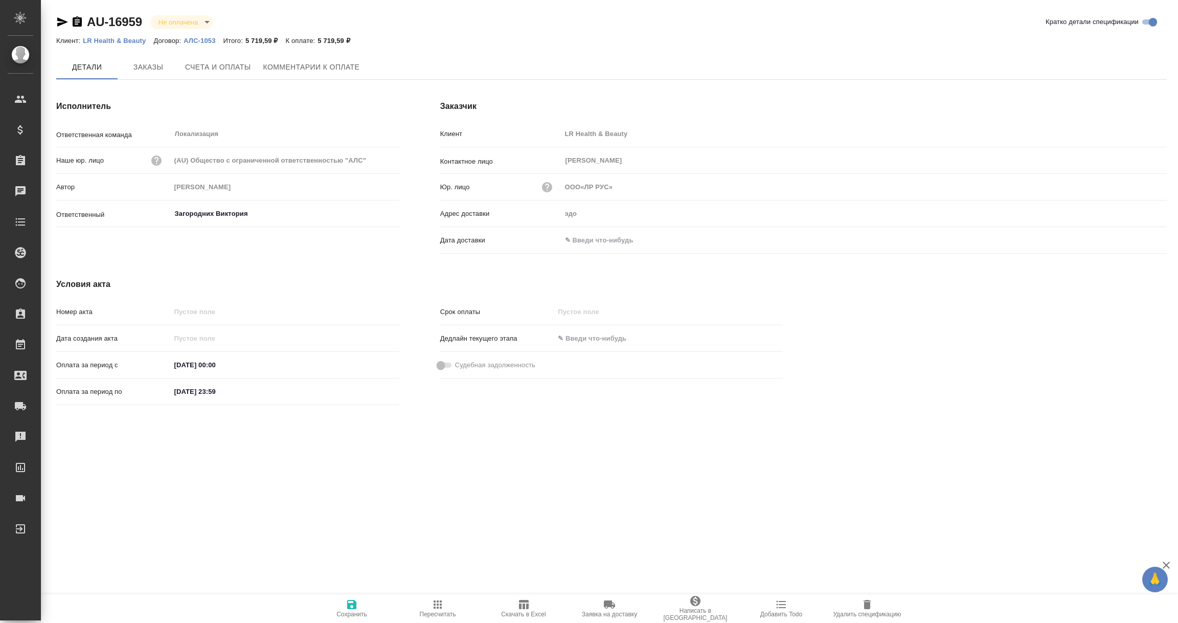
click at [615, 243] on input "text" at bounding box center [605, 240] width 89 height 15
click at [1133, 241] on icon "button" at bounding box center [1136, 240] width 9 height 10
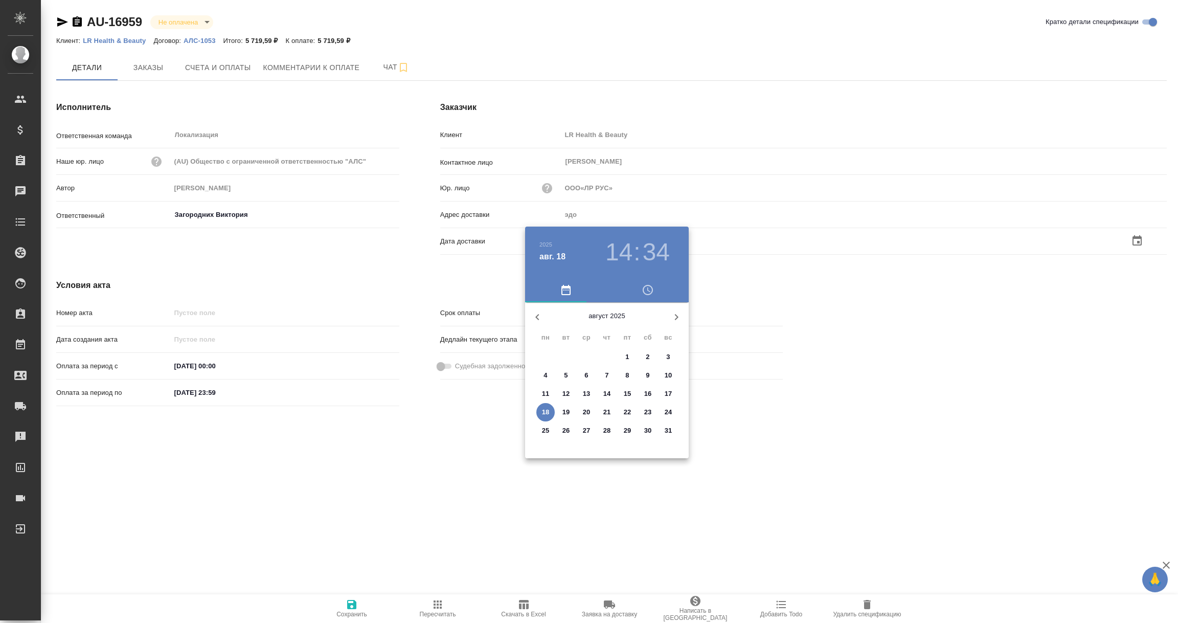
click at [546, 409] on p "18" at bounding box center [546, 412] width 8 height 10
type input "ООО«ЛР РУС»"
type input "18.08.2025 14:34"
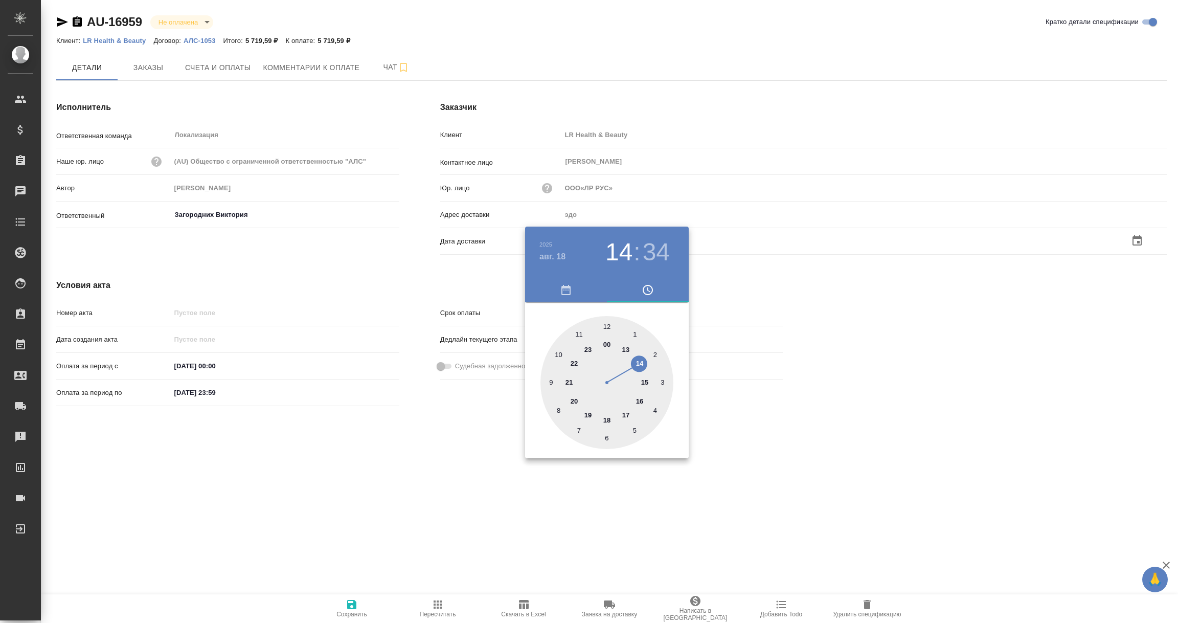
click at [470, 454] on div at bounding box center [589, 311] width 1178 height 623
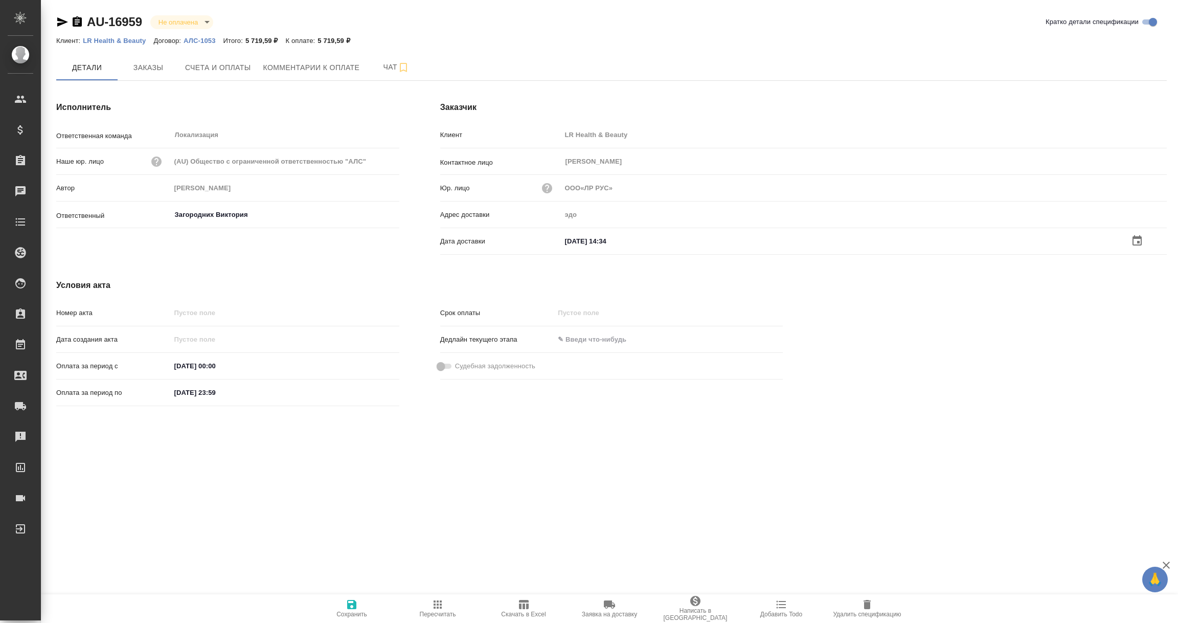
click at [351, 605] on icon "button" at bounding box center [352, 604] width 12 height 12
type input "ООО«ЛР РУС»"
click at [604, 241] on input "text" at bounding box center [605, 240] width 89 height 15
click at [1133, 240] on icon "button" at bounding box center [1137, 241] width 12 height 12
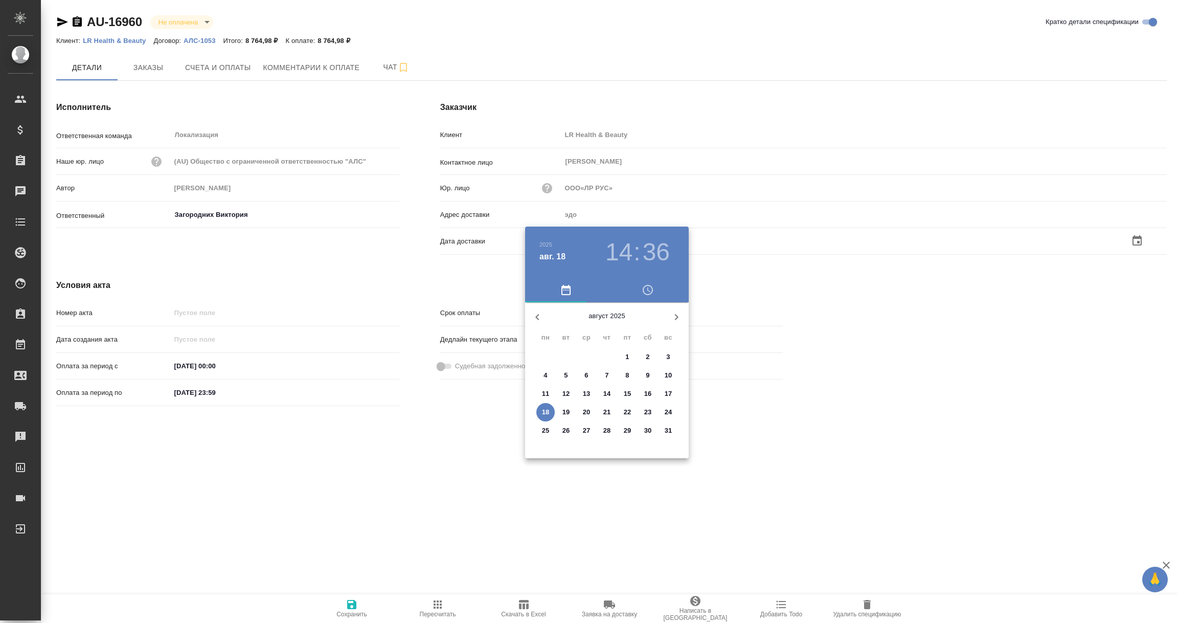
click at [544, 414] on p "18" at bounding box center [546, 412] width 8 height 10
type input "ООО«ЛР РУС»"
type input "[DATE] 14:36"
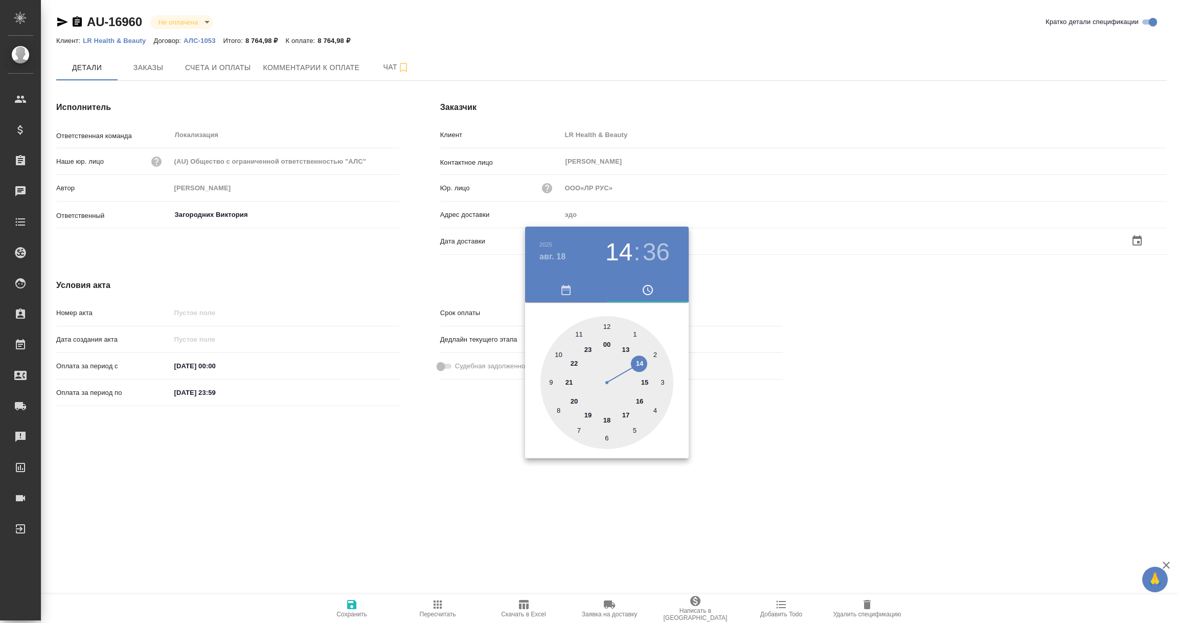
click at [421, 473] on div at bounding box center [589, 311] width 1178 height 623
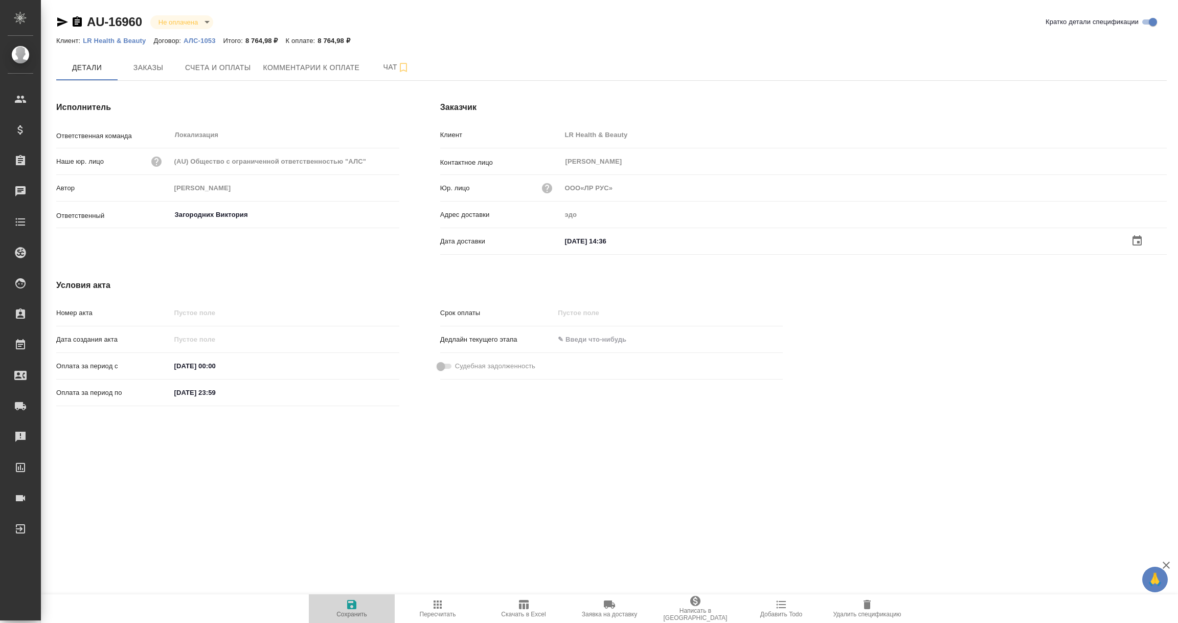
click at [346, 605] on icon "button" at bounding box center [352, 604] width 12 height 12
